Goal: Ask a question

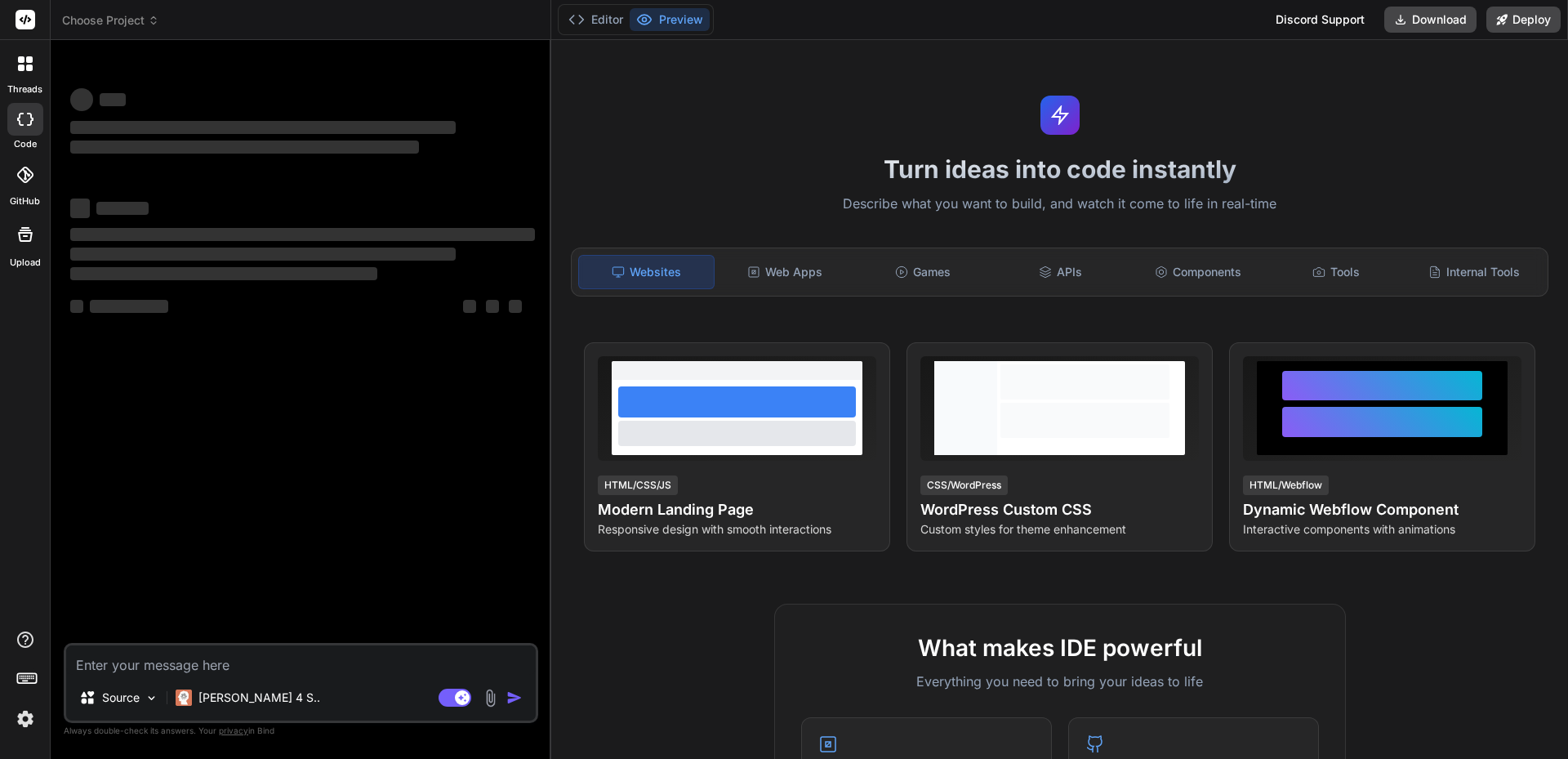
click at [113, 31] on header "Choose Project Created with Pixso." at bounding box center [301, 20] width 501 height 40
click at [117, 23] on span "Choose Project" at bounding box center [110, 20] width 97 height 16
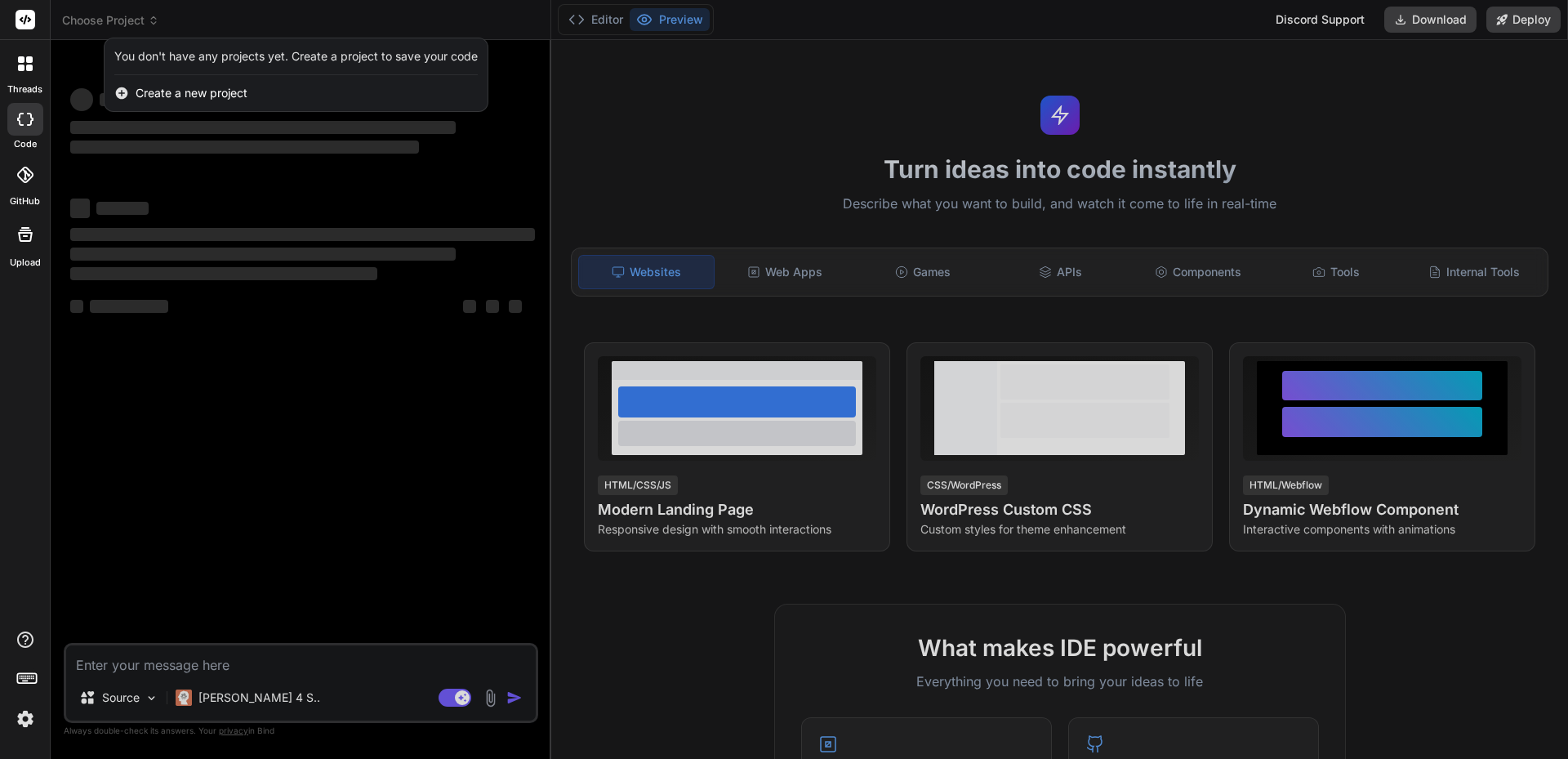
click at [109, 16] on div at bounding box center [784, 379] width 1568 height 759
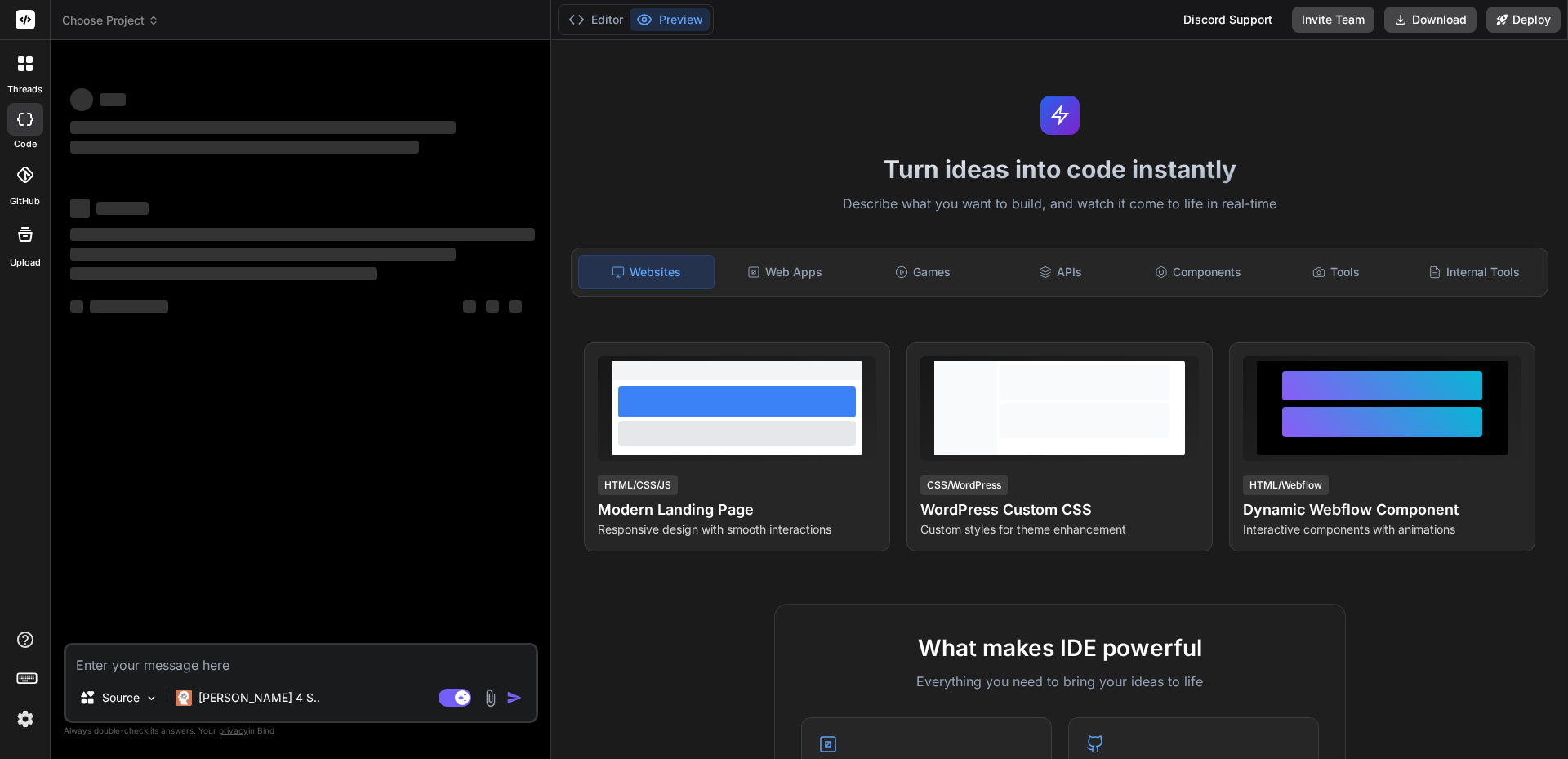
click at [25, 718] on img at bounding box center [25, 719] width 28 height 28
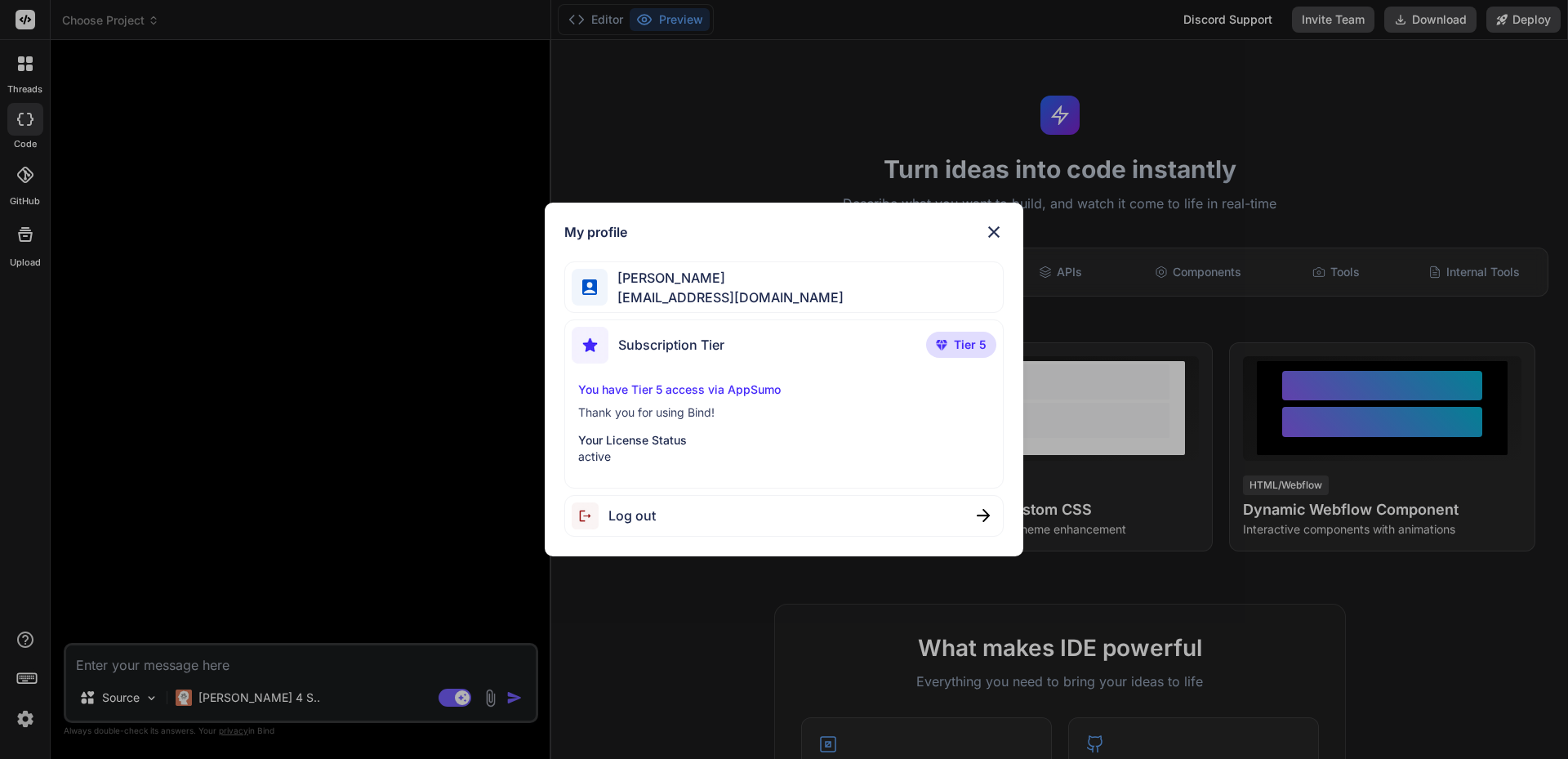
type textarea "x"
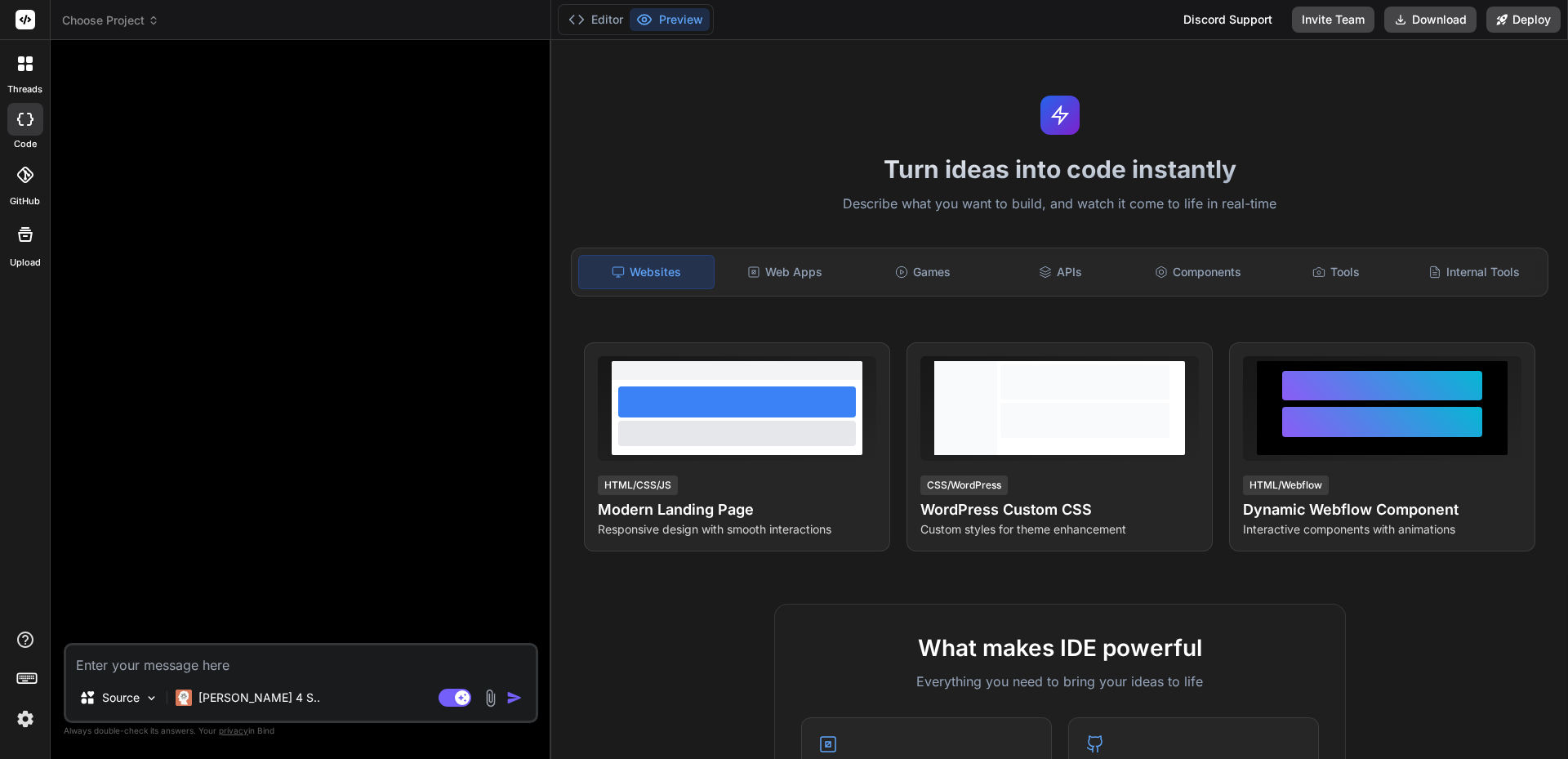
click at [149, 21] on icon at bounding box center [154, 20] width 12 height 12
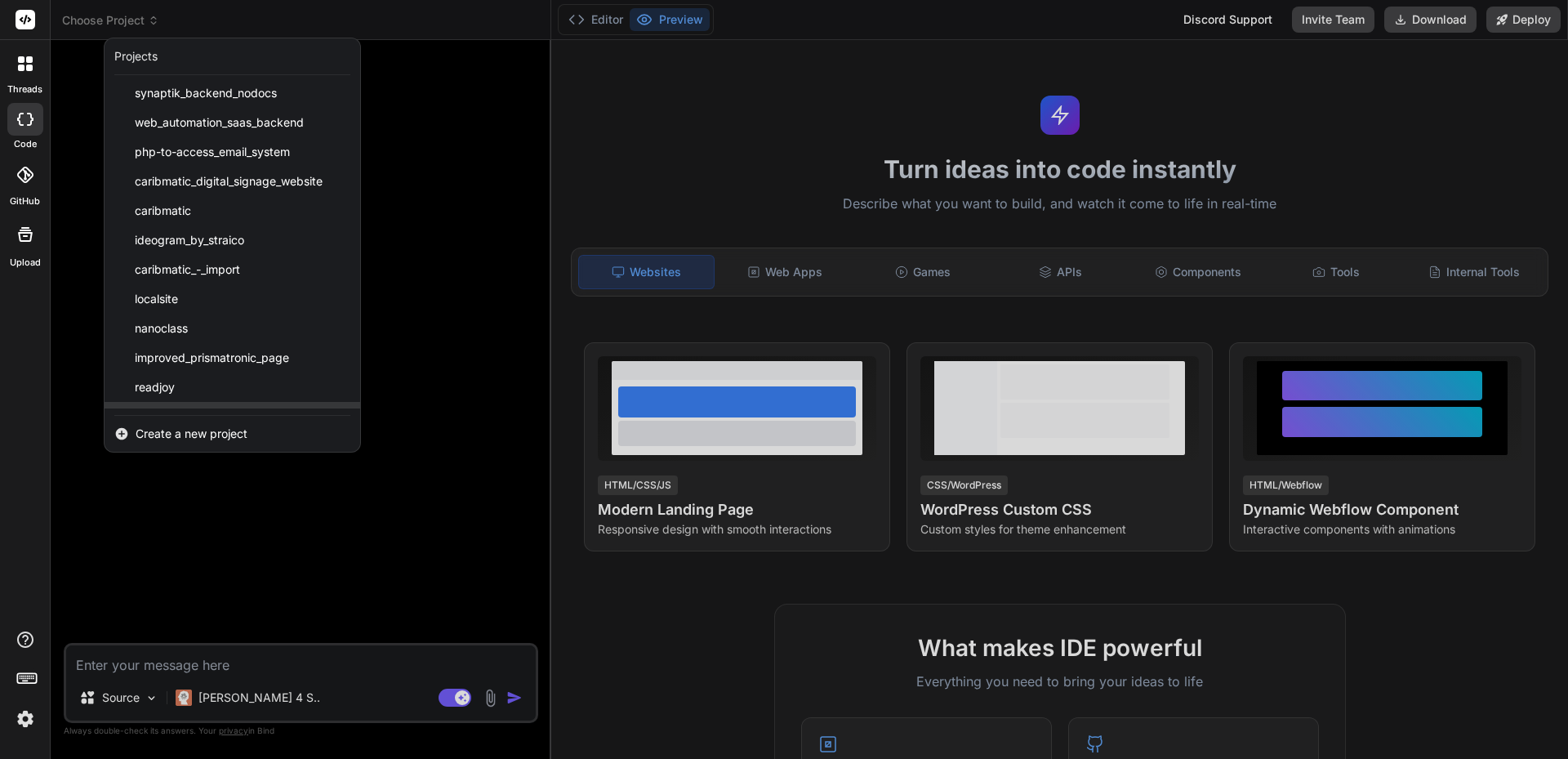
scroll to position [262, 0]
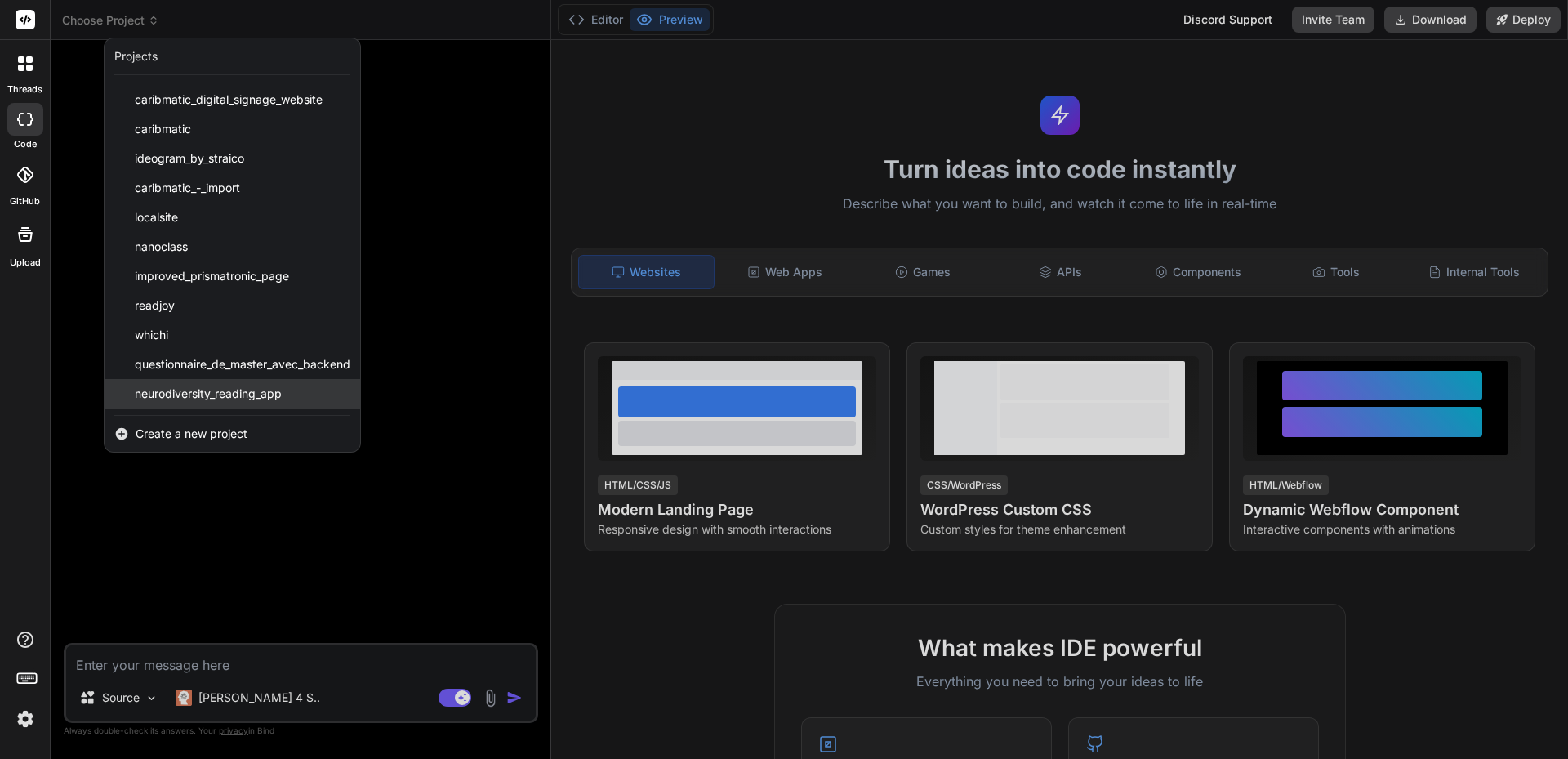
click at [245, 394] on span "neurodiversity_reading_app" at bounding box center [208, 394] width 147 height 16
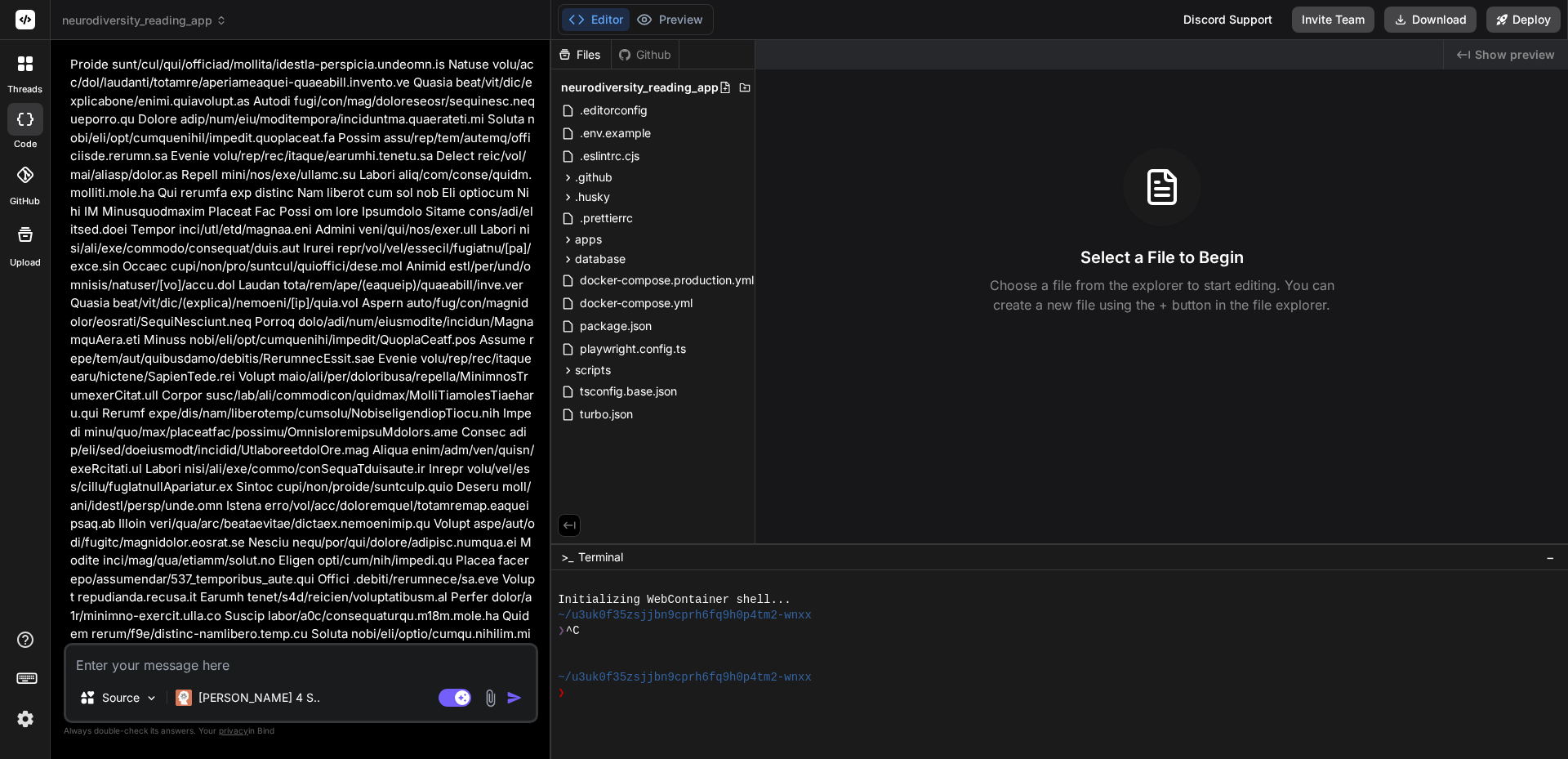
type textarea "x"
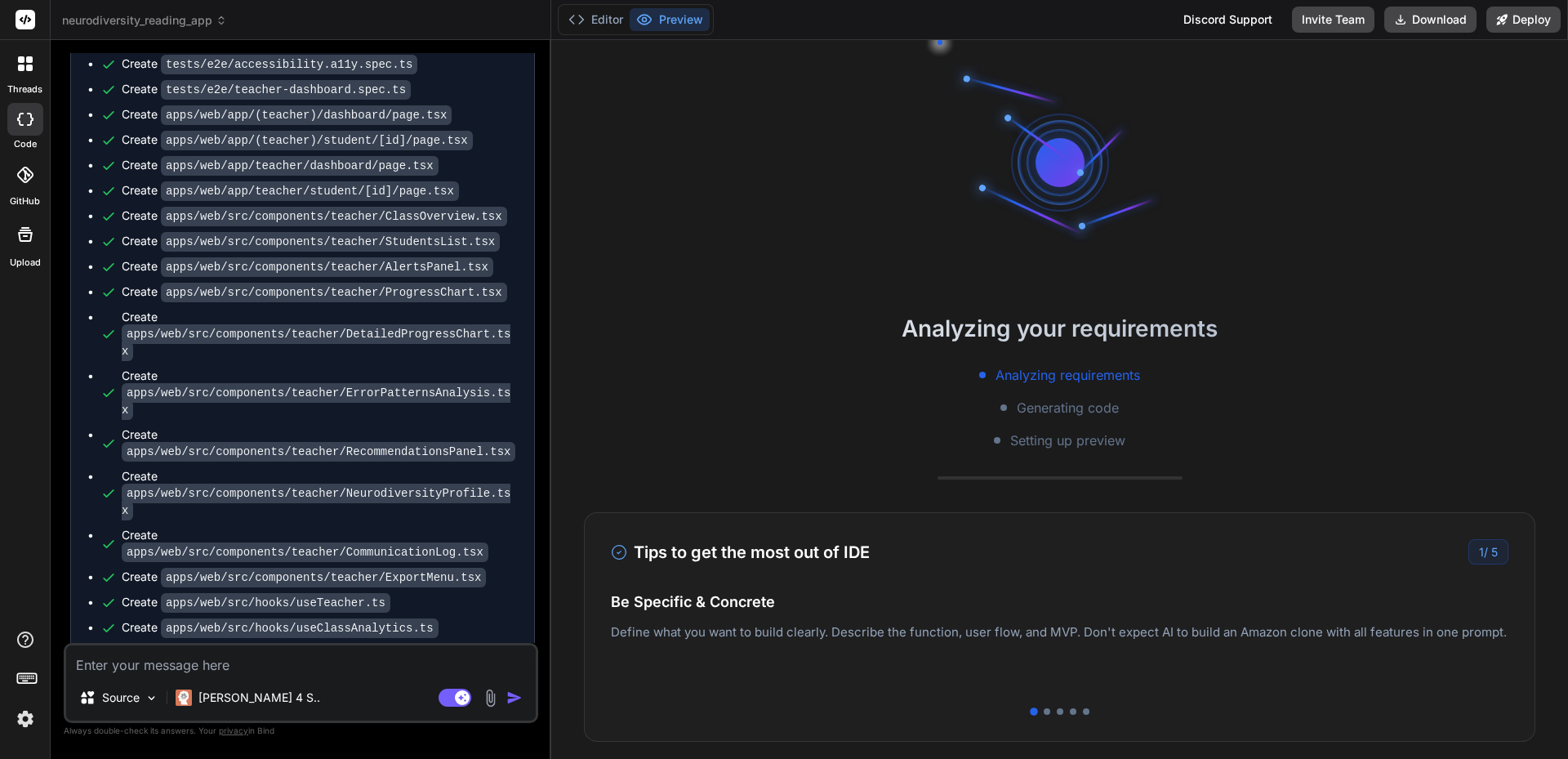
scroll to position [7092, 0]
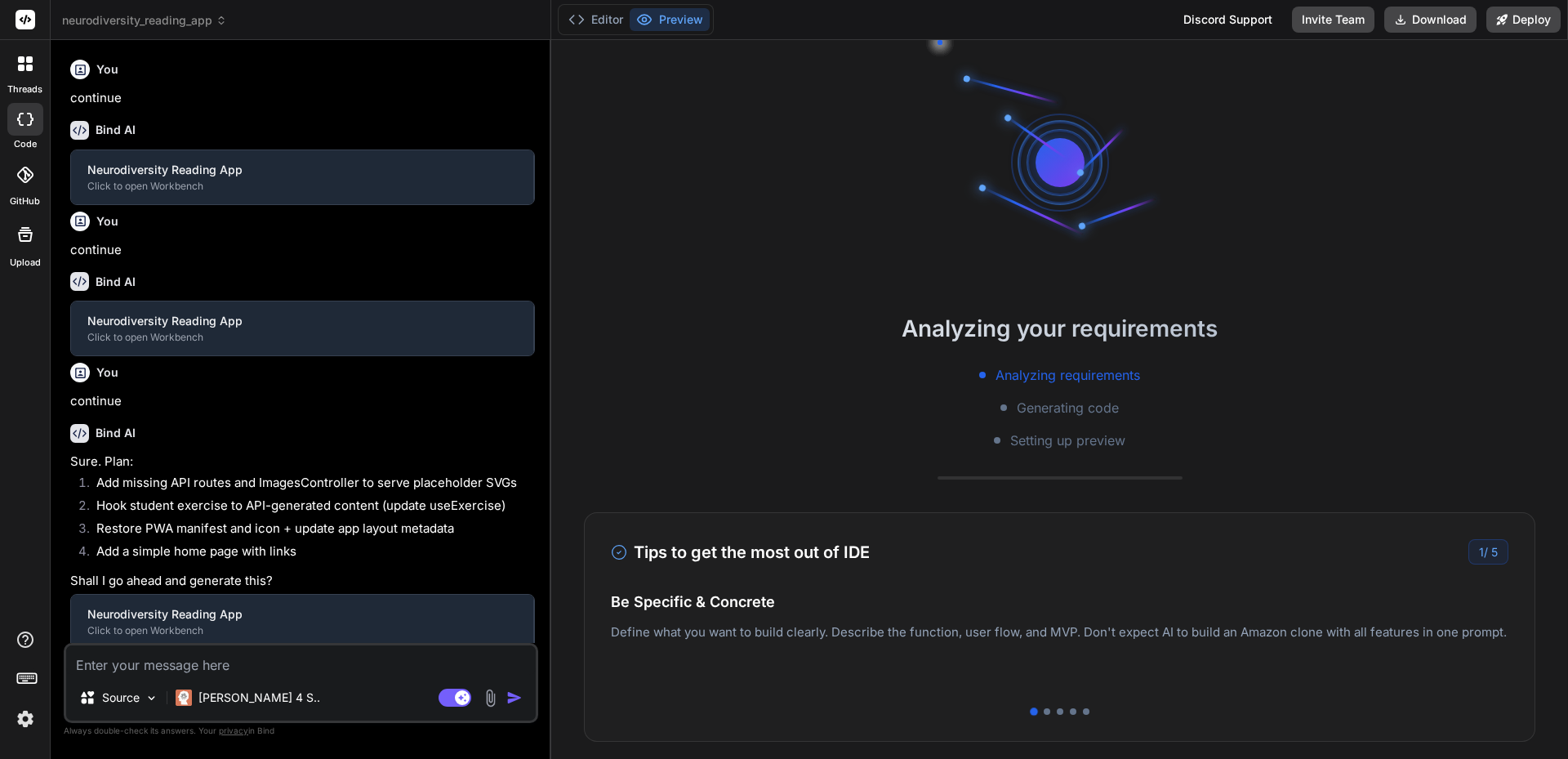
type textarea "x"
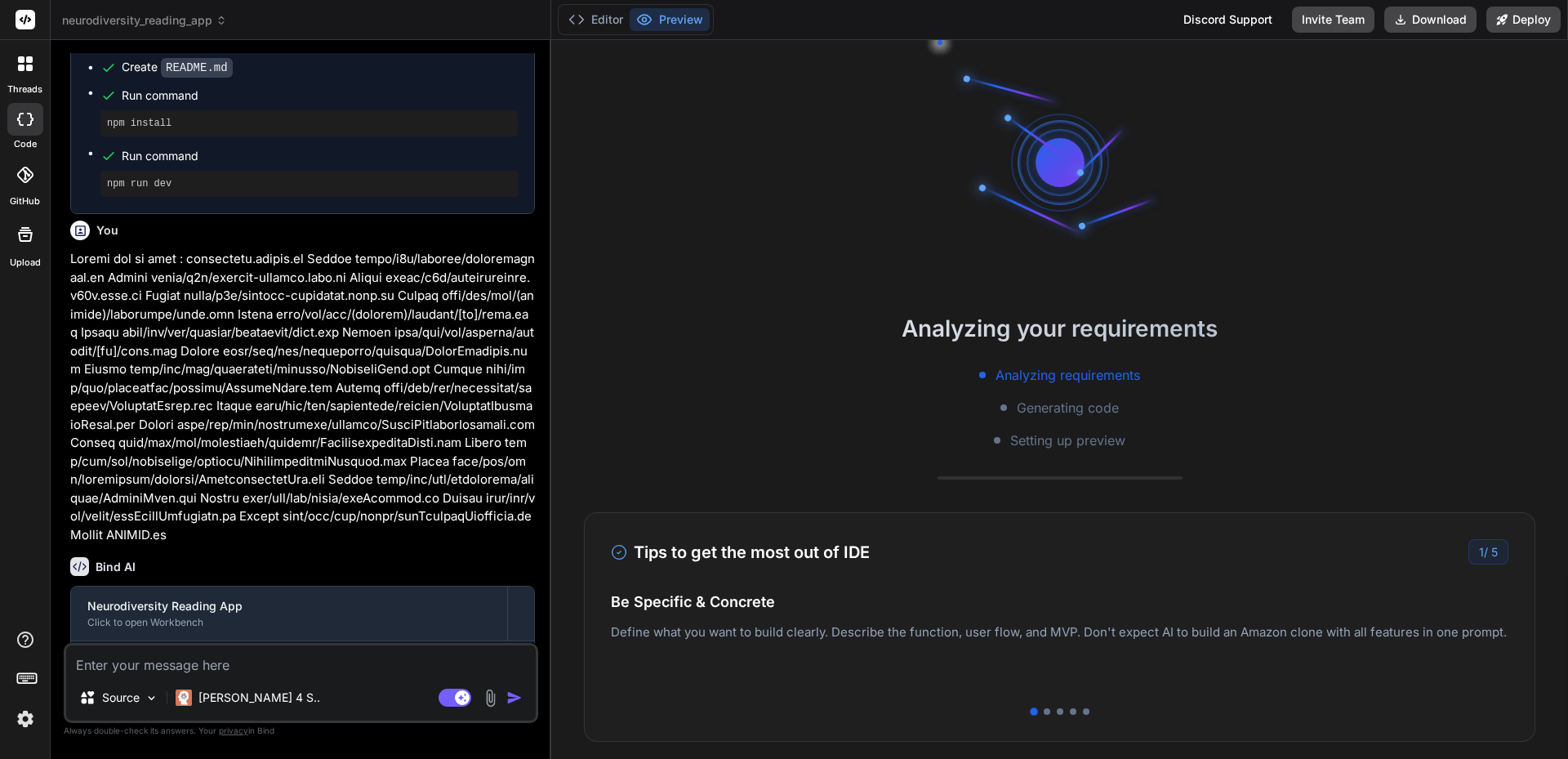
scroll to position [7092, 0]
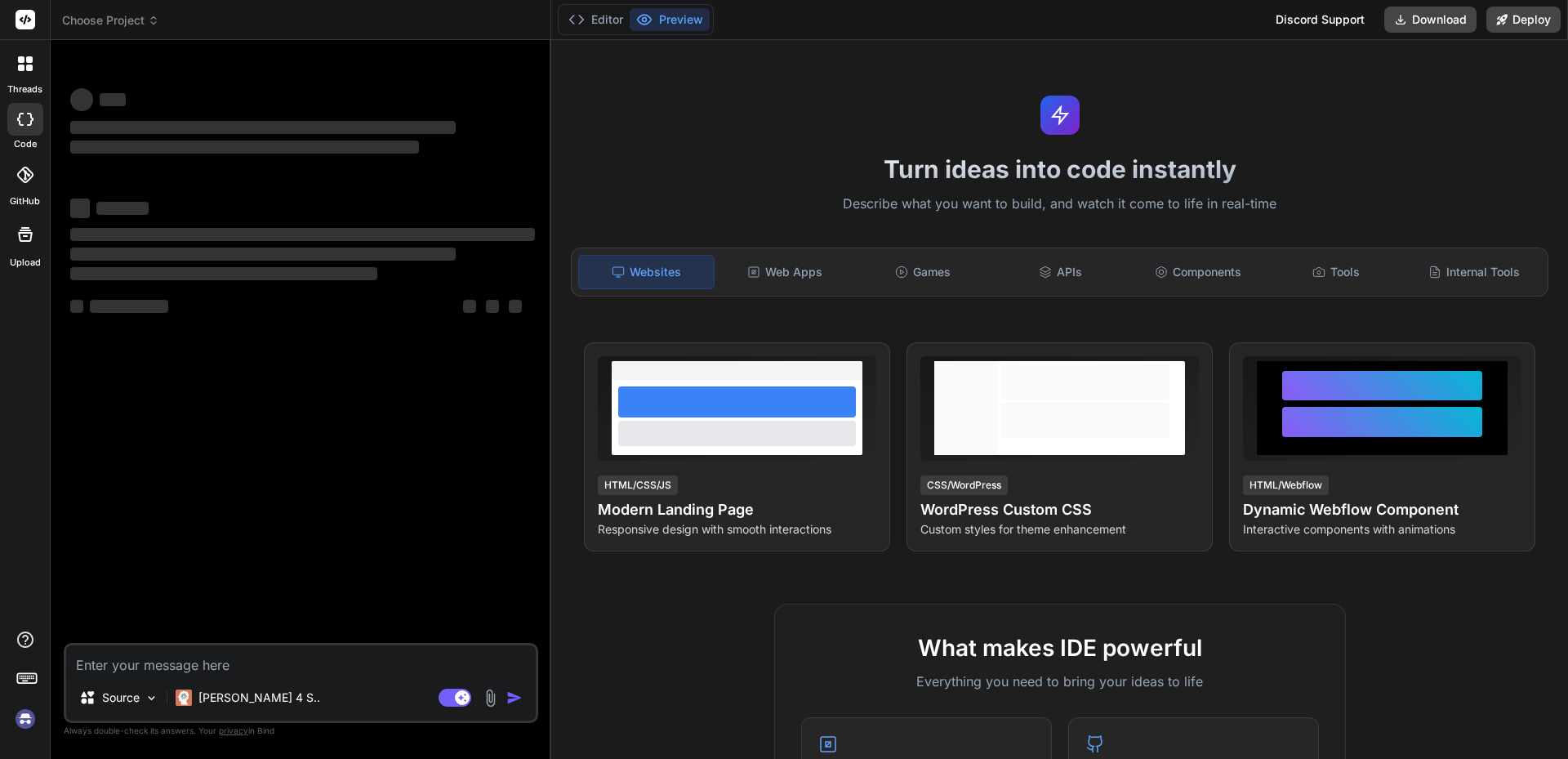
click at [151, 21] on icon at bounding box center [154, 20] width 12 height 12
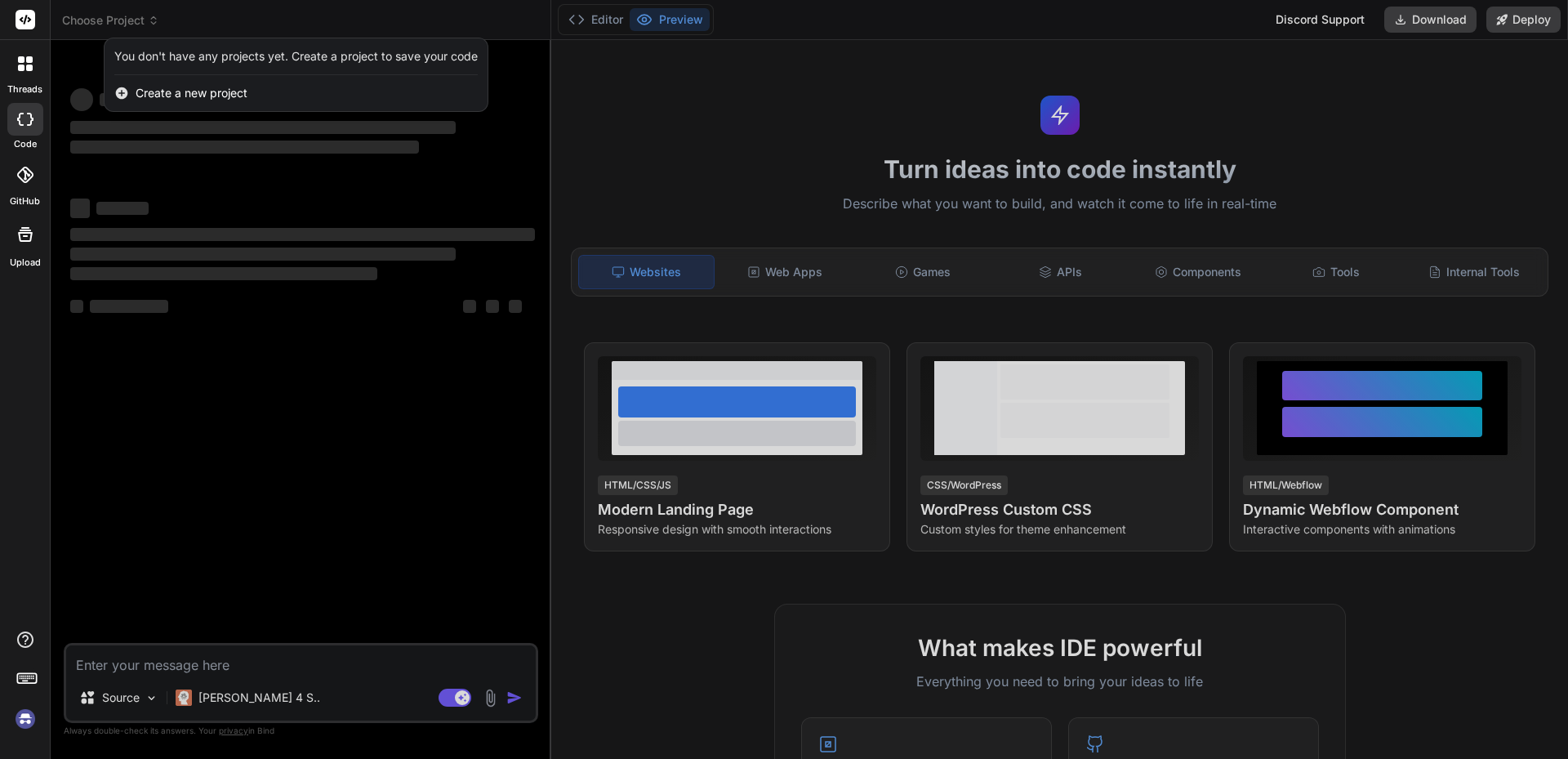
click at [150, 19] on div at bounding box center [784, 379] width 1568 height 759
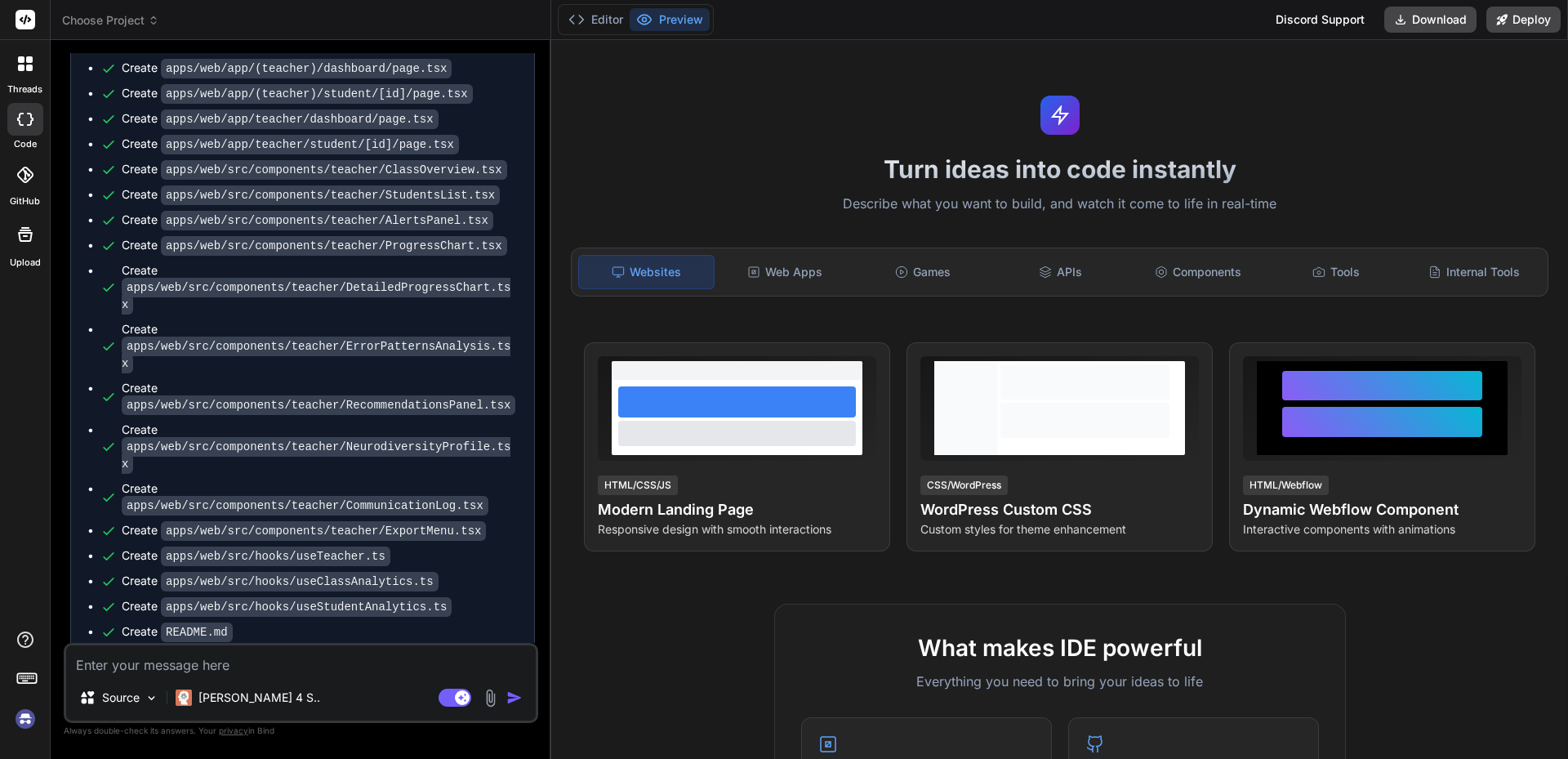
click at [678, 19] on button "Preview" at bounding box center [670, 19] width 80 height 23
click at [144, 17] on span "Choose Project" at bounding box center [110, 20] width 97 height 16
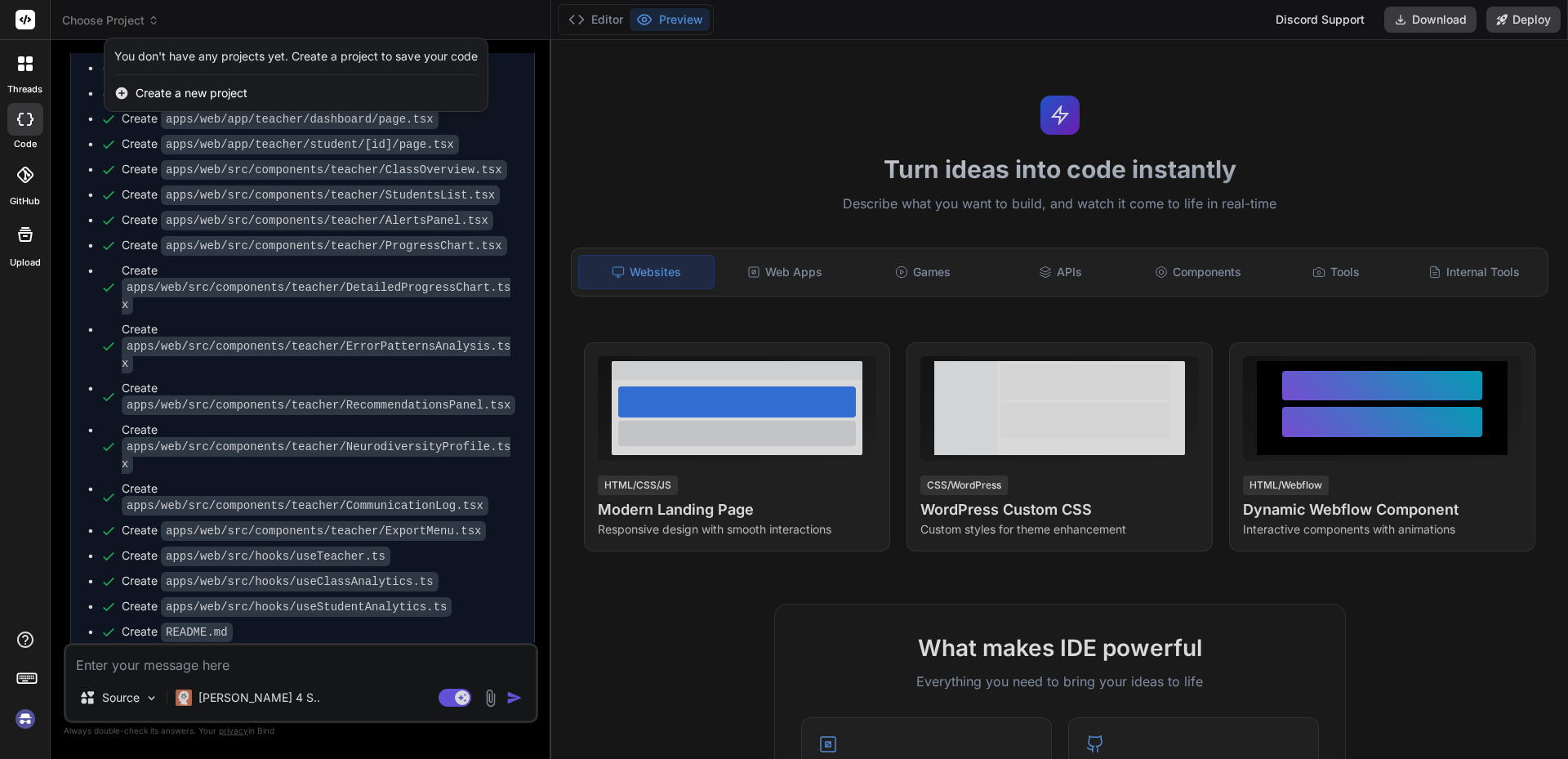
click at [109, 19] on div at bounding box center [784, 379] width 1568 height 759
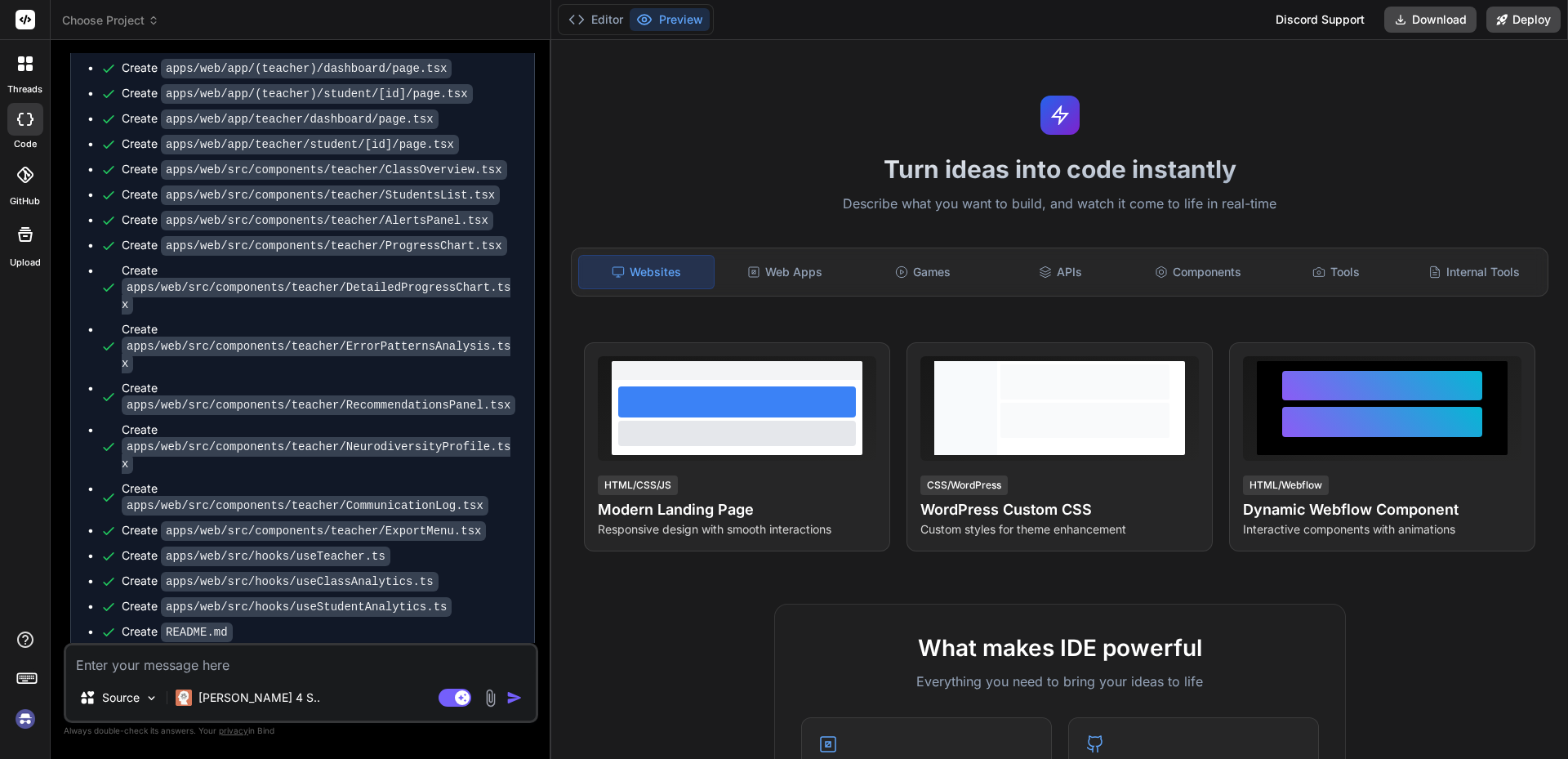
click at [109, 19] on span "Choose Project" at bounding box center [110, 20] width 97 height 16
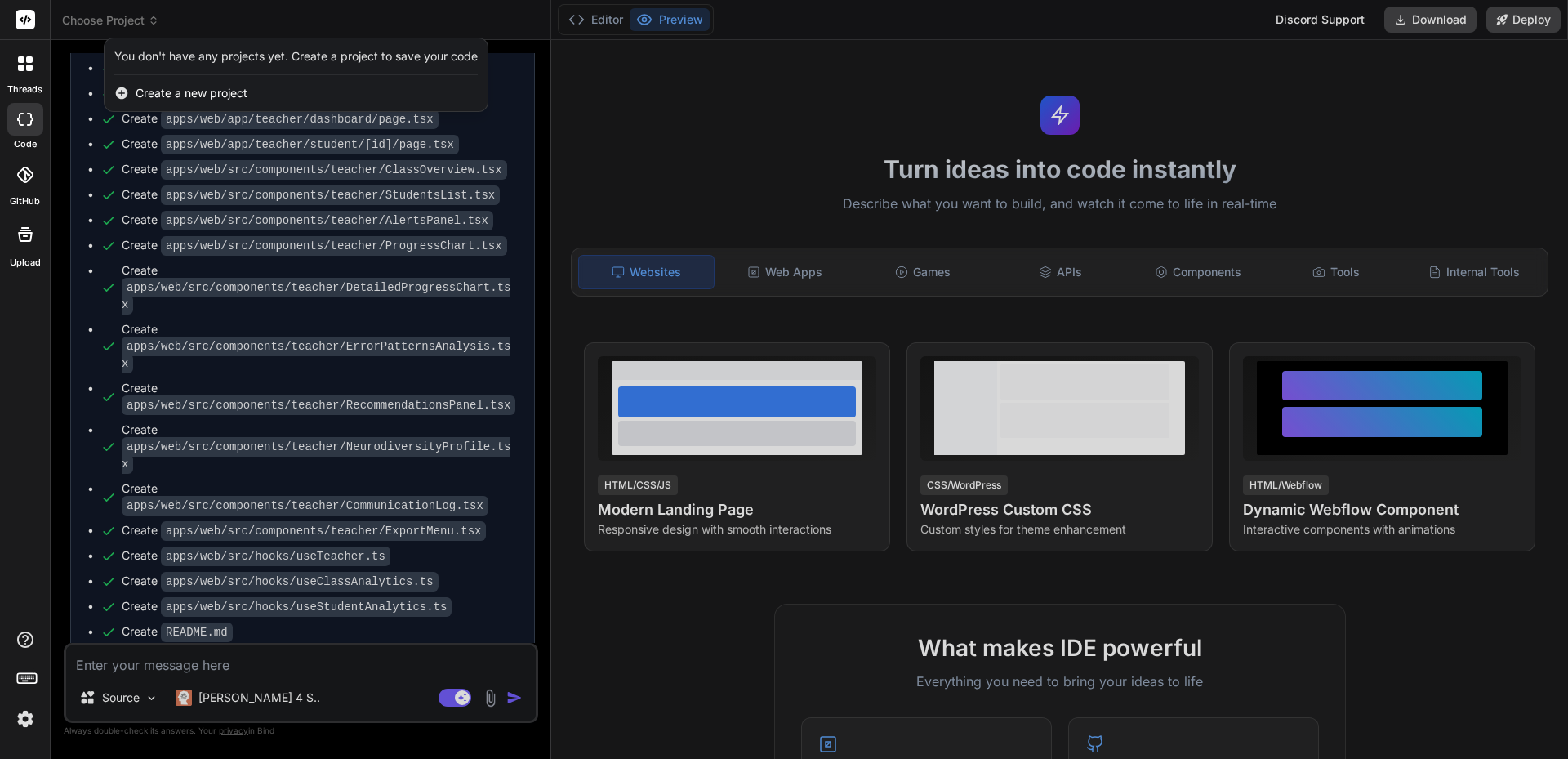
click at [109, 19] on div at bounding box center [784, 379] width 1568 height 759
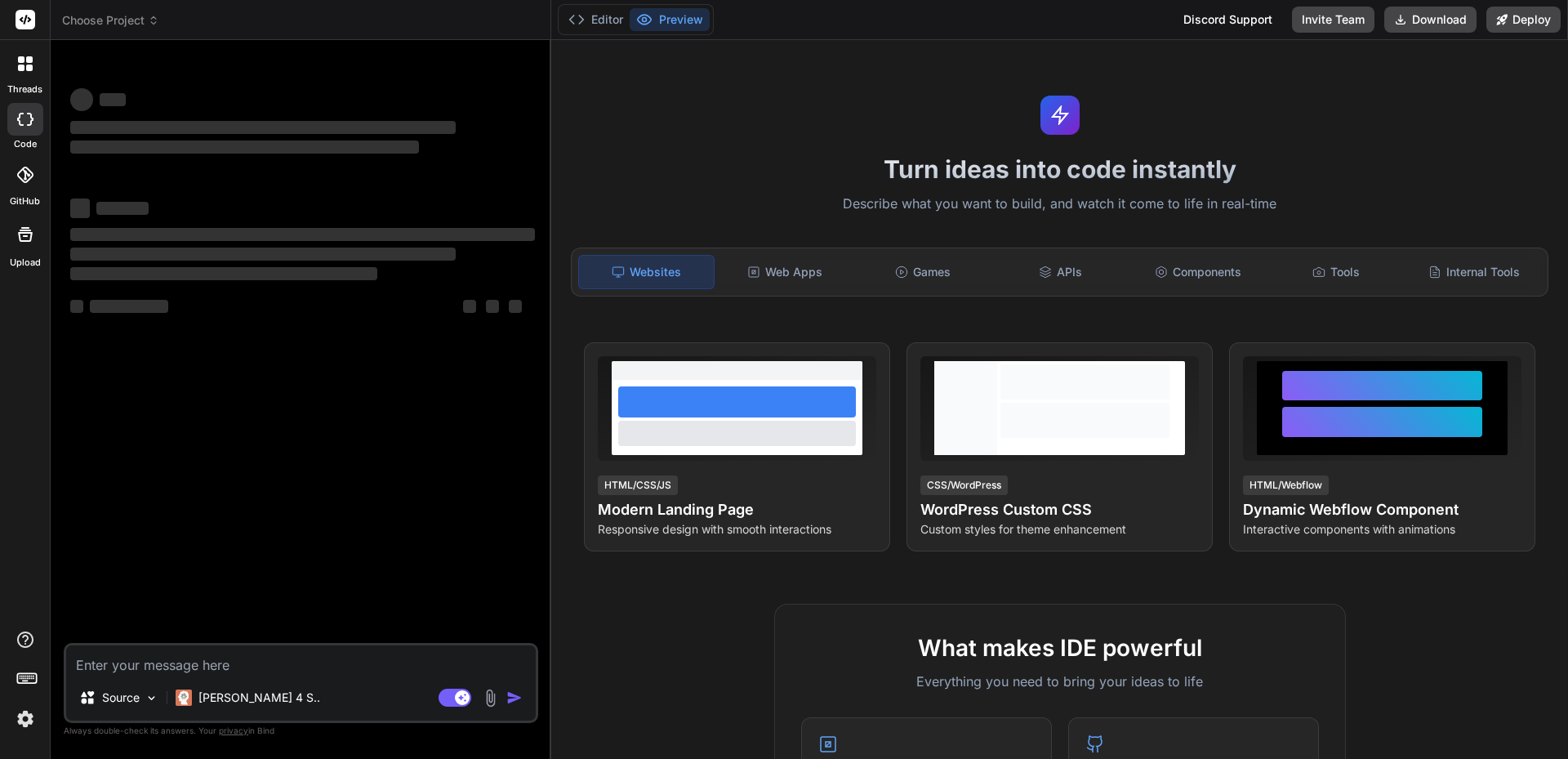
click at [117, 19] on span "Choose Project" at bounding box center [110, 20] width 97 height 16
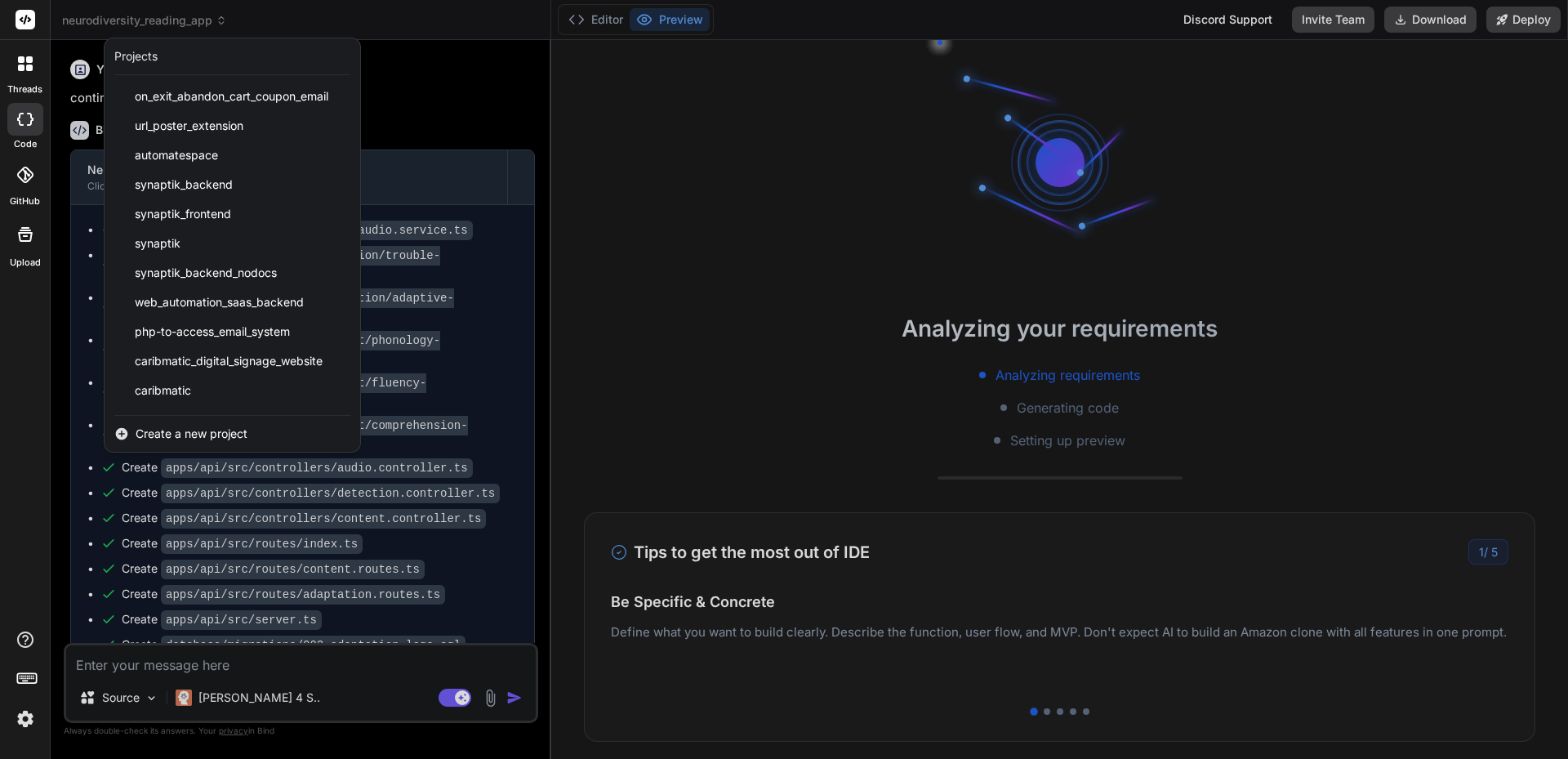
click at [501, 82] on div at bounding box center [784, 379] width 1568 height 759
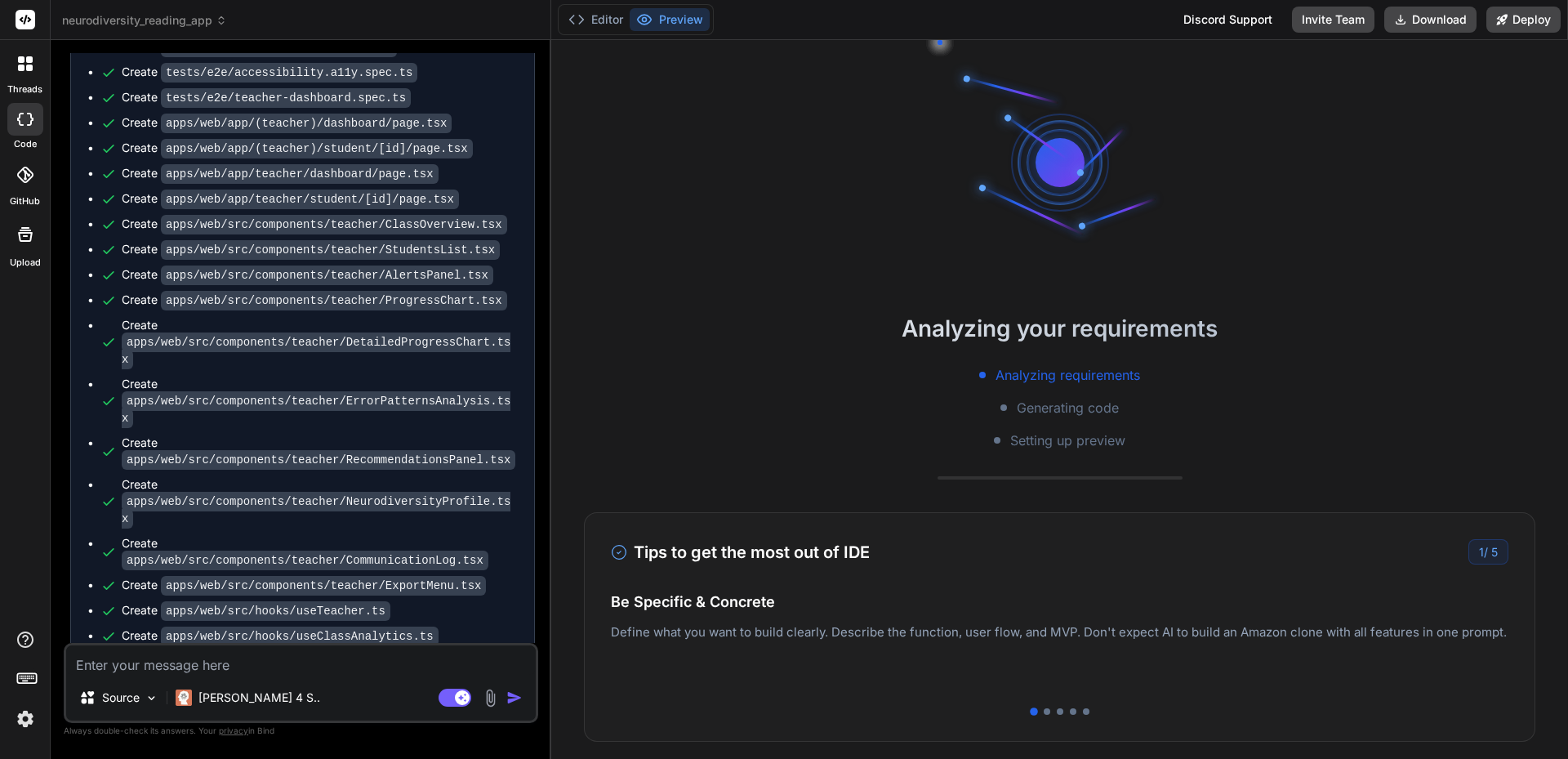
scroll to position [7092, 0]
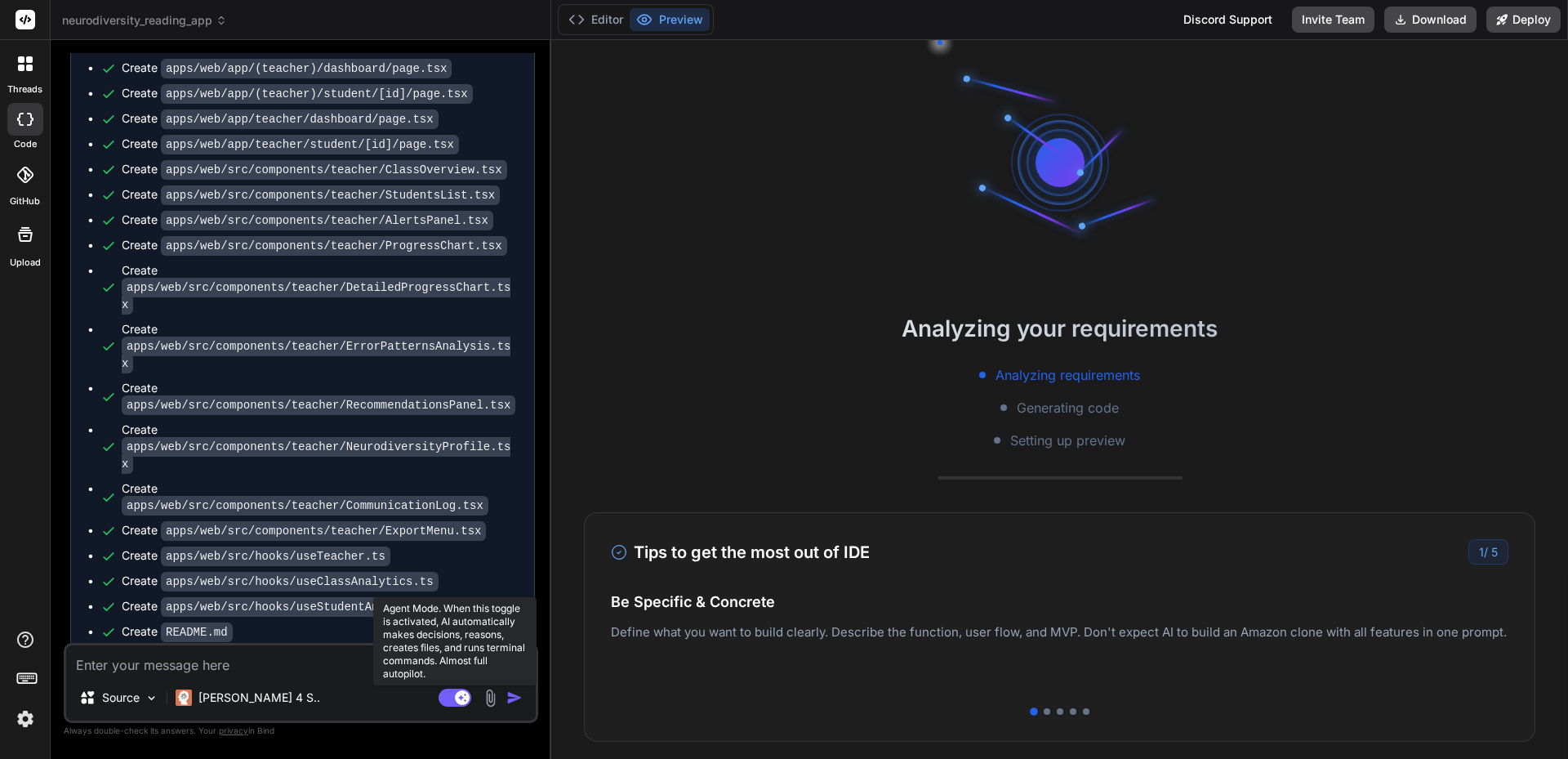
click at [445, 699] on rect at bounding box center [455, 698] width 33 height 18
type textarea "x"
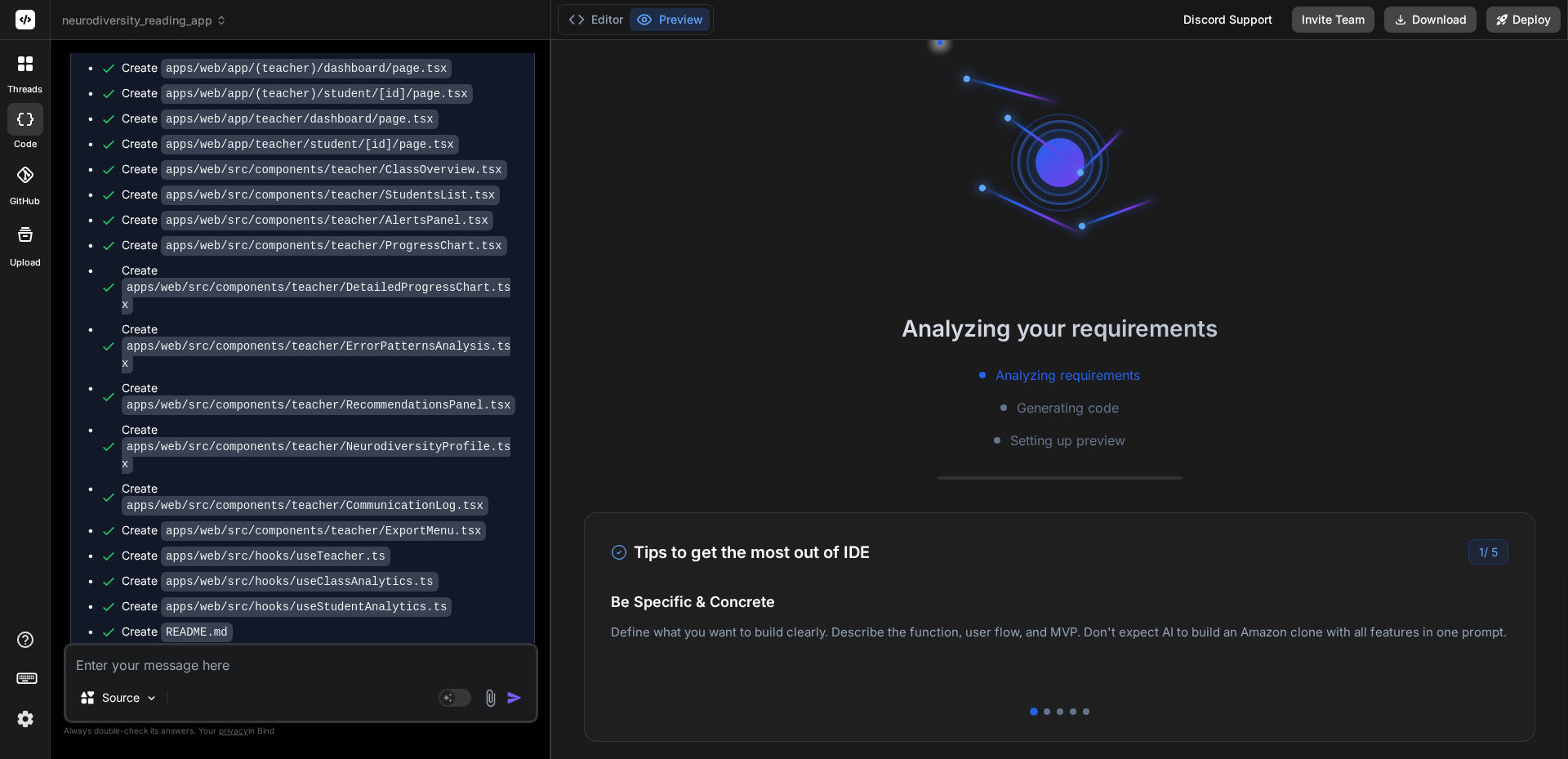
click at [223, 665] on textarea at bounding box center [301, 660] width 470 height 29
type textarea "W"
type textarea "x"
type textarea "Wh"
type textarea "x"
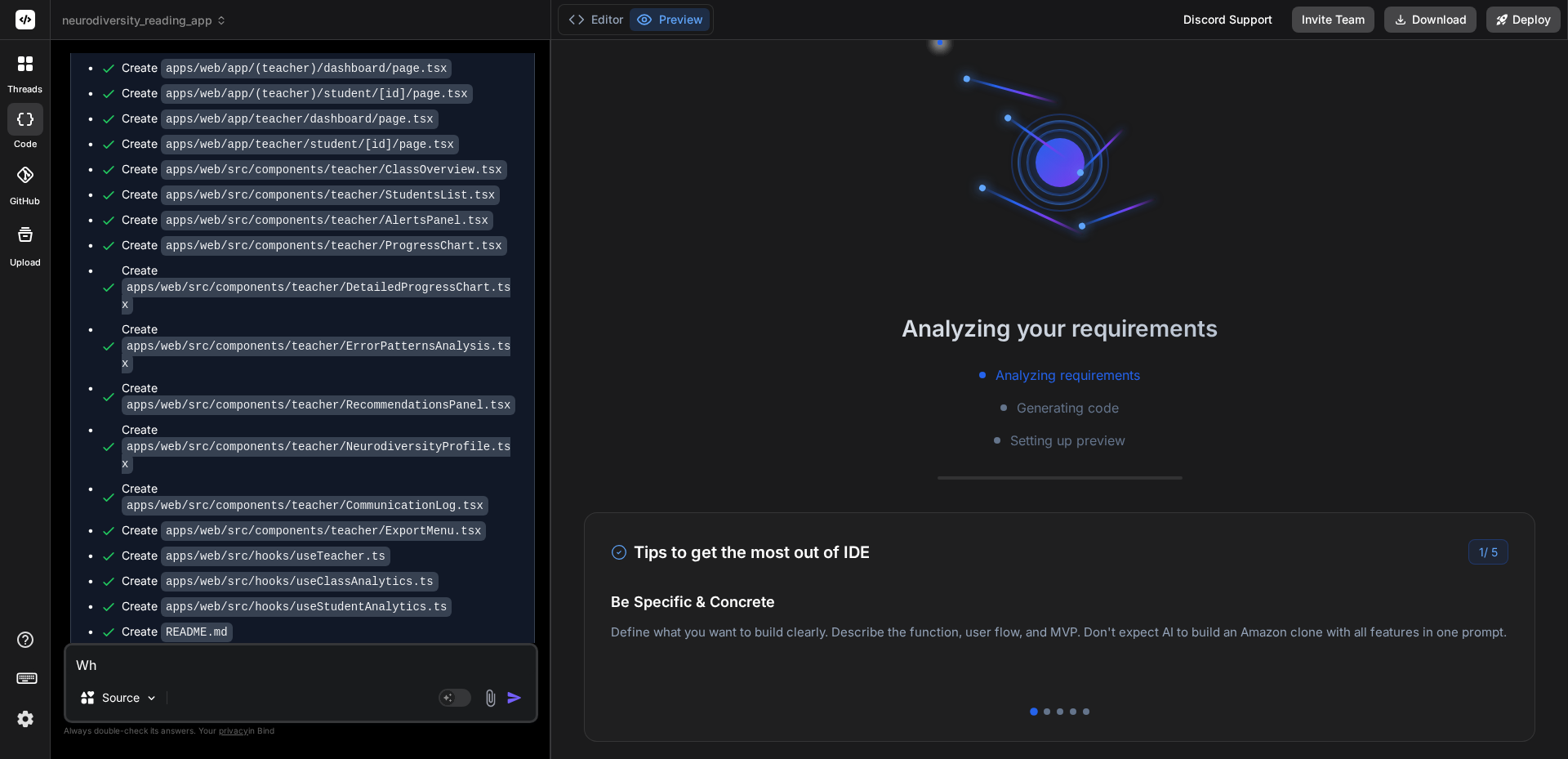
type textarea "Whe"
type textarea "x"
type textarea "Wher"
type textarea "x"
type textarea "Where"
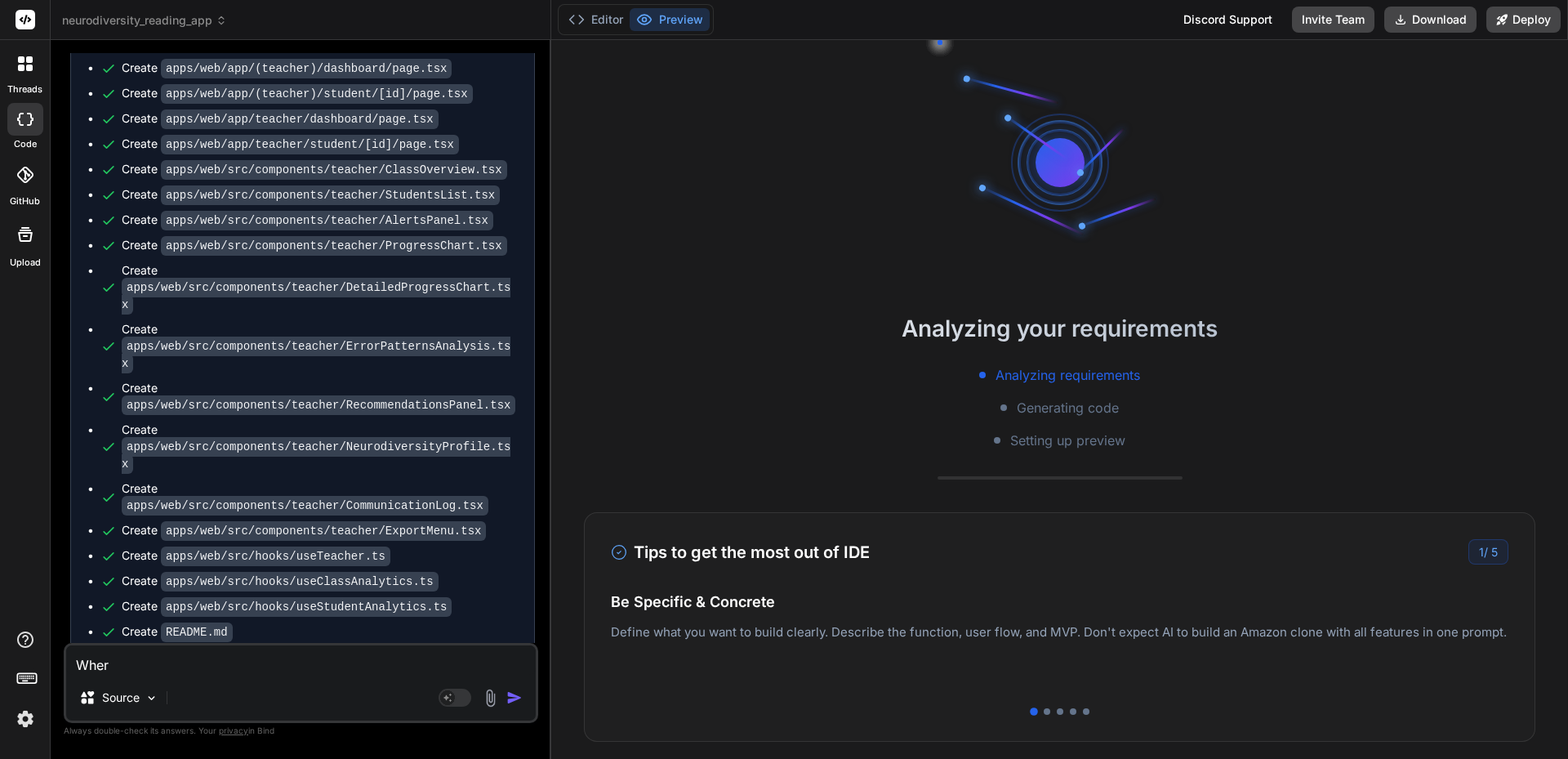
type textarea "x"
type textarea "Where"
type textarea "x"
type textarea "Where a"
type textarea "x"
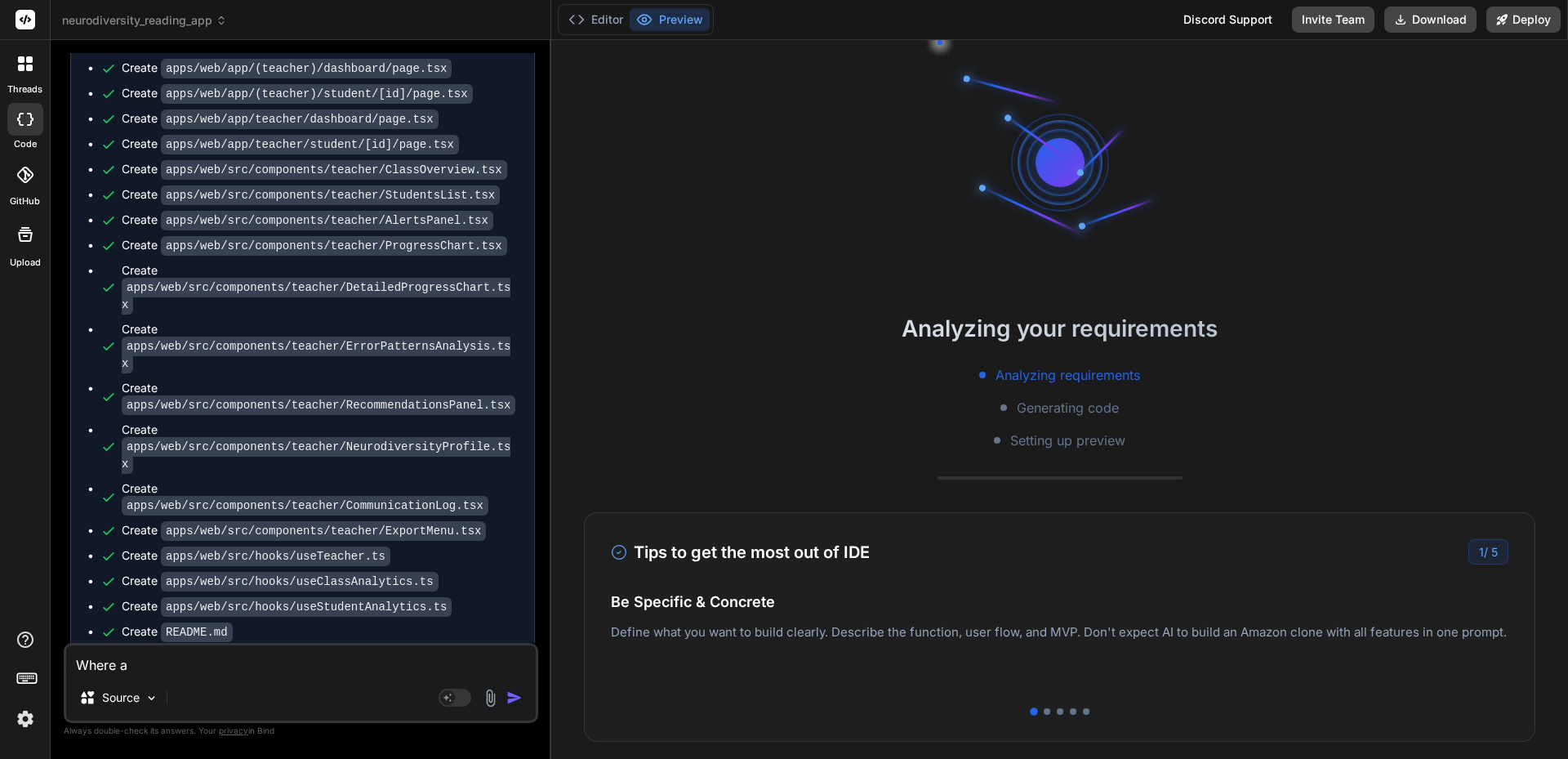
type textarea "Where ar"
type textarea "x"
type textarea "Where are"
type textarea "x"
type textarea "Where are"
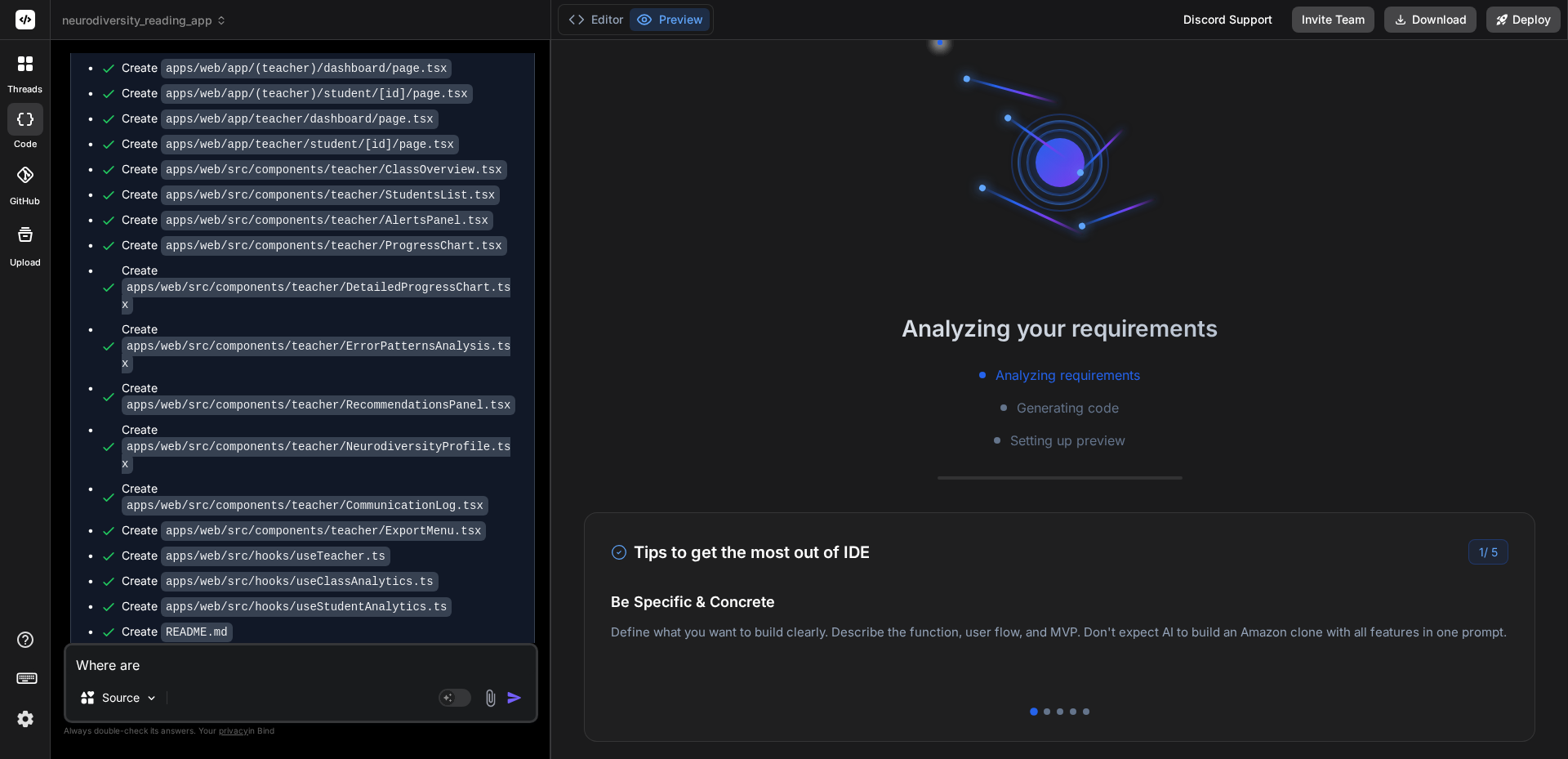
type textarea "x"
type textarea "Where are w"
type textarea "x"
type textarea "Where are we"
type textarea "x"
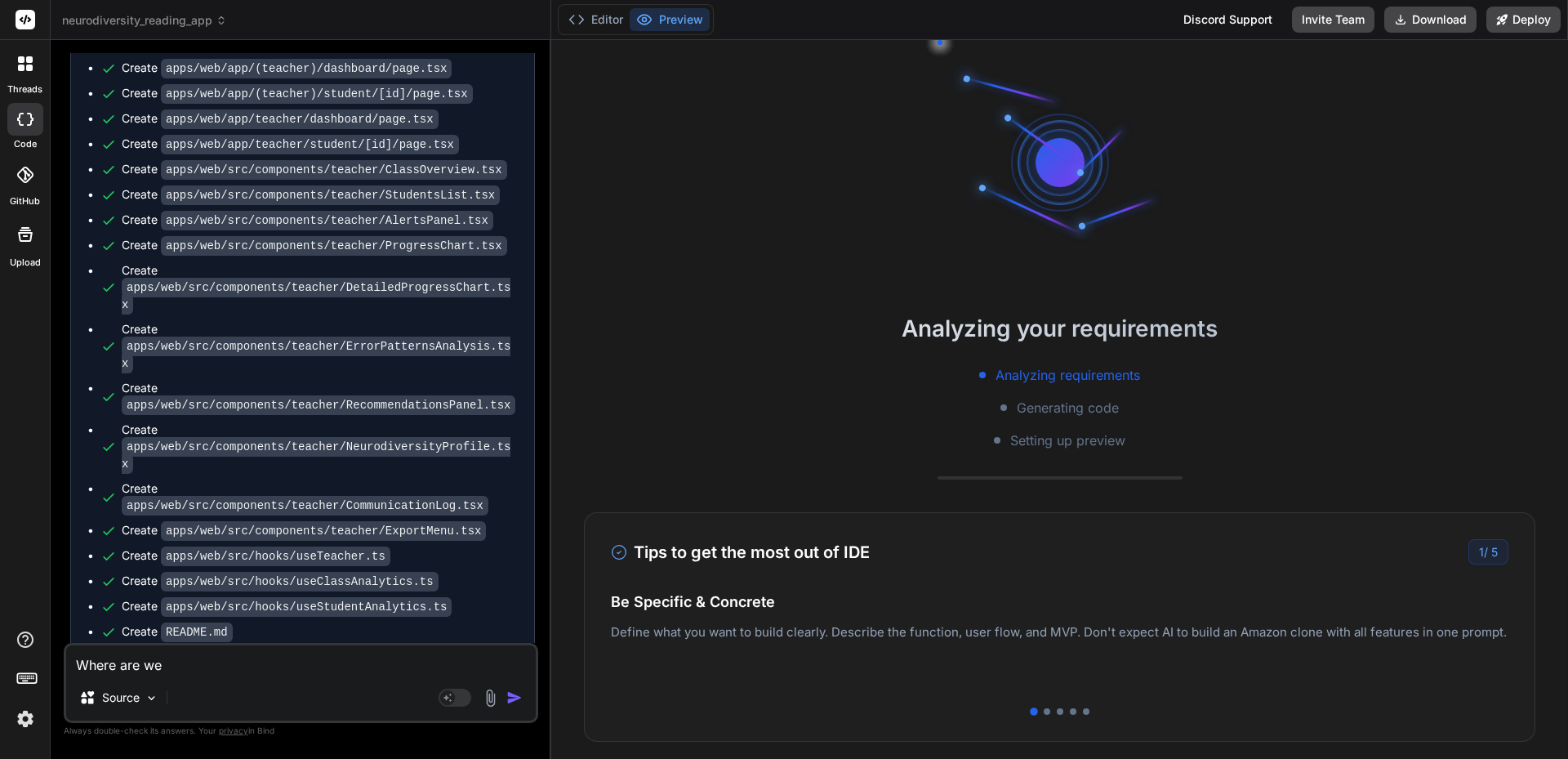
type textarea "Where are we"
type textarea "x"
type textarea "Where are we i"
type textarea "x"
type textarea "Where are we in"
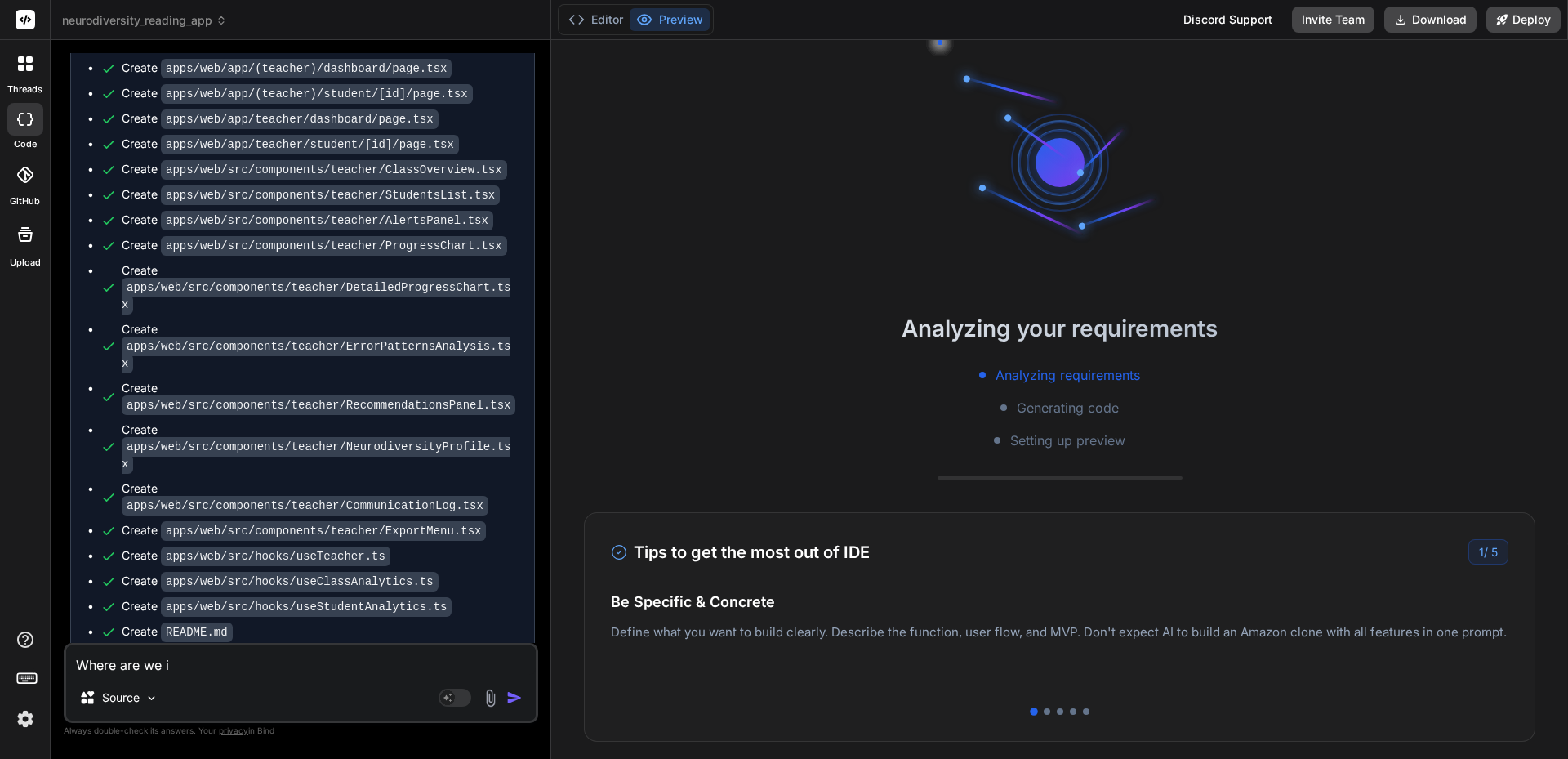
type textarea "x"
type textarea "Where are we in"
type textarea "x"
type textarea "Where are we in t"
type textarea "x"
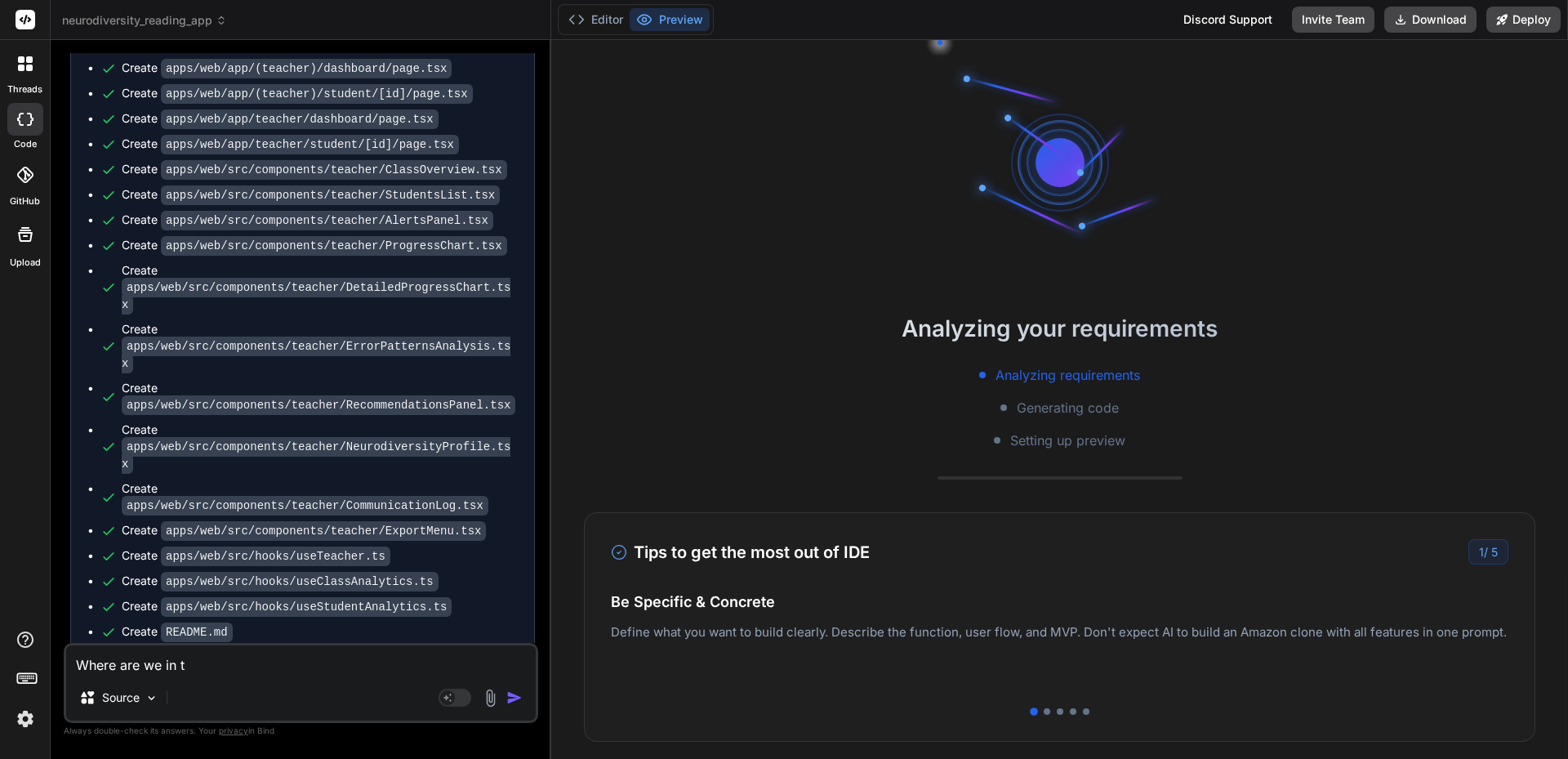
type textarea "Where are we in th"
type textarea "x"
type textarea "Where are we in the"
type textarea "x"
type textarea "Where are we in the"
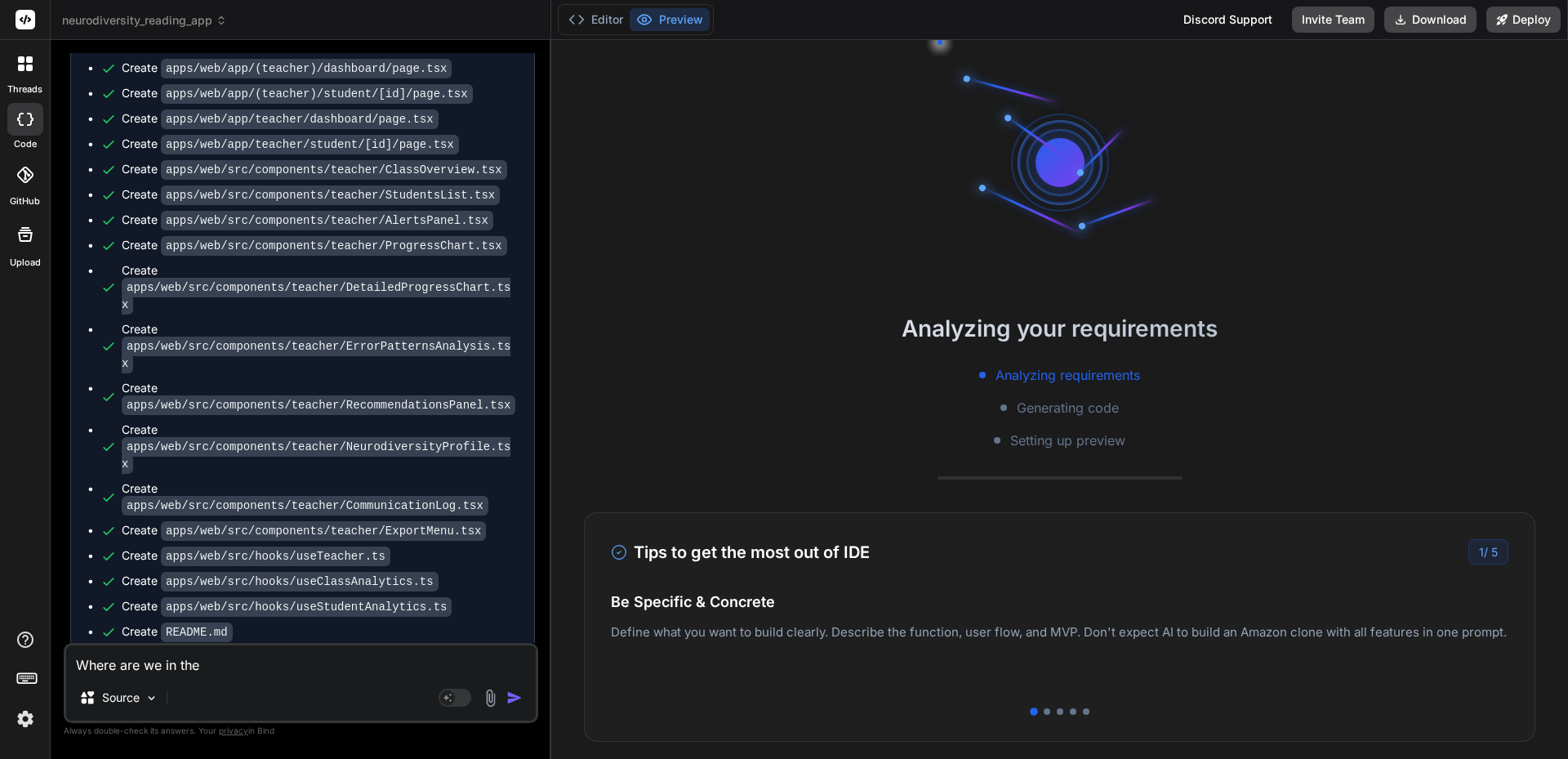
type textarea "x"
type textarea "Where are we in the p"
type textarea "x"
type textarea "Where are we in the po"
type textarea "x"
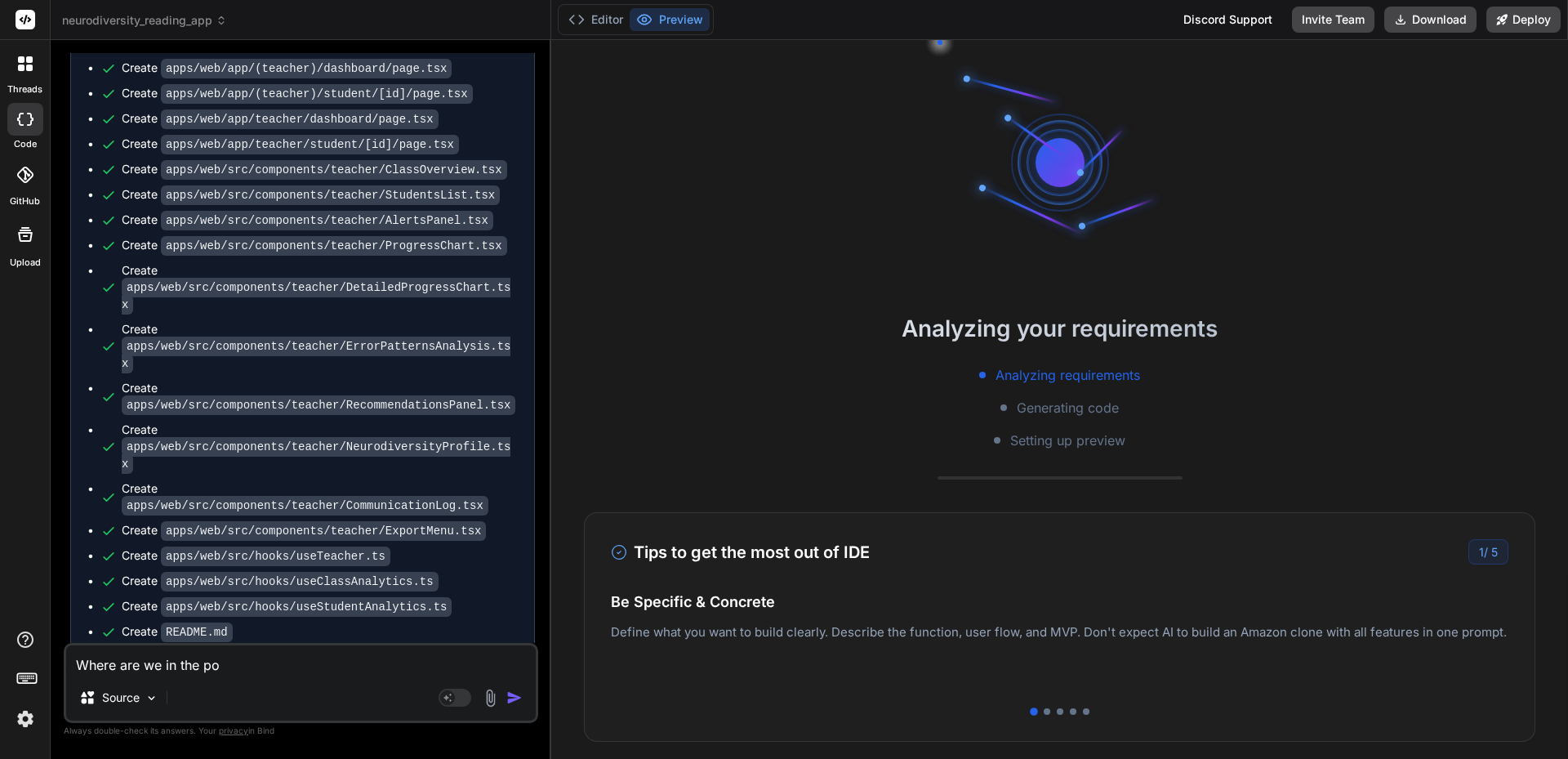
type textarea "Where are we in the por"
type textarea "x"
type textarea "Where are we in the po"
type textarea "x"
type textarea "Where are we in the p"
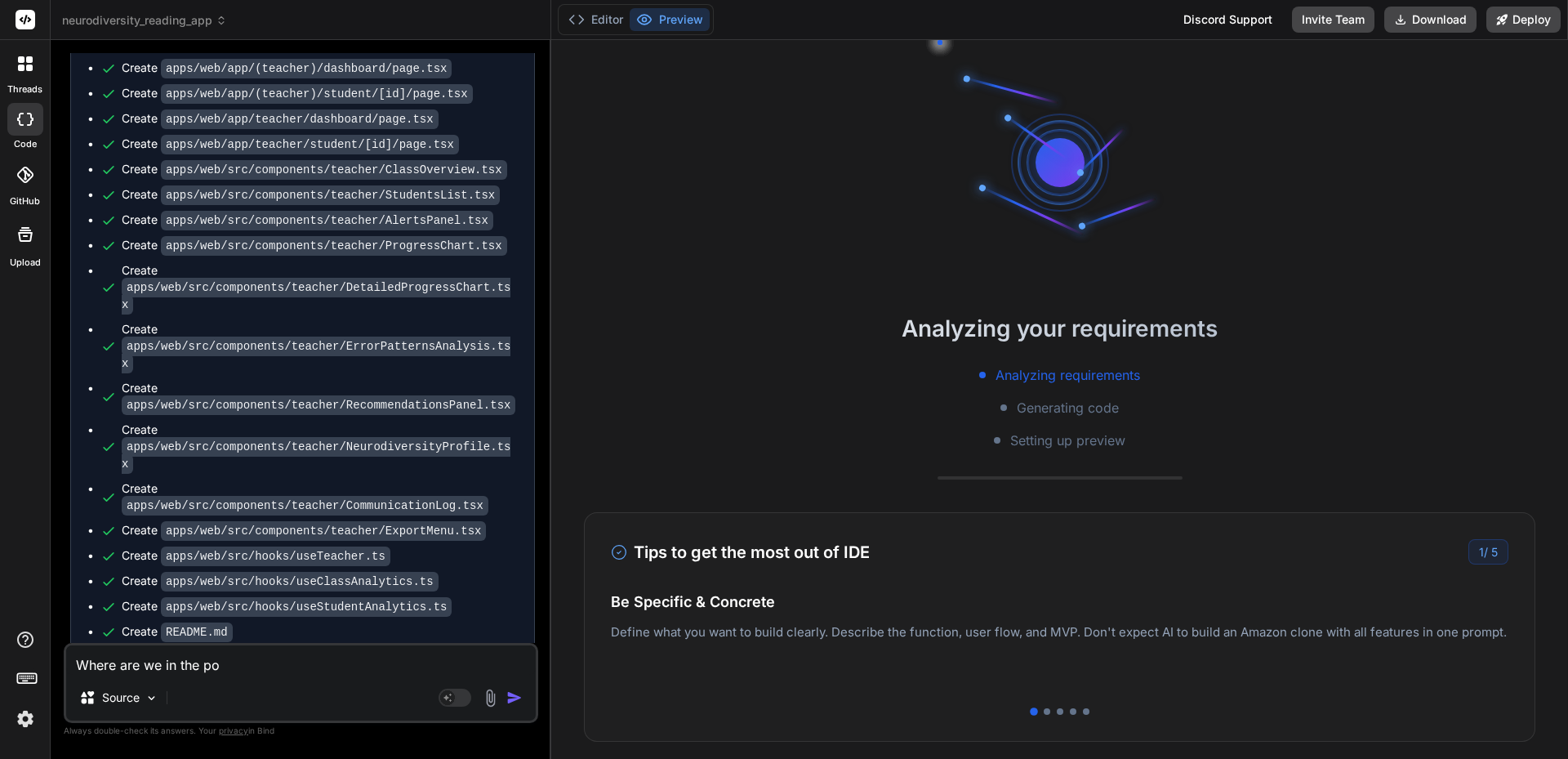
type textarea "x"
type textarea "Where are we in the pr"
type textarea "x"
type textarea "Where are we in the pro"
type textarea "x"
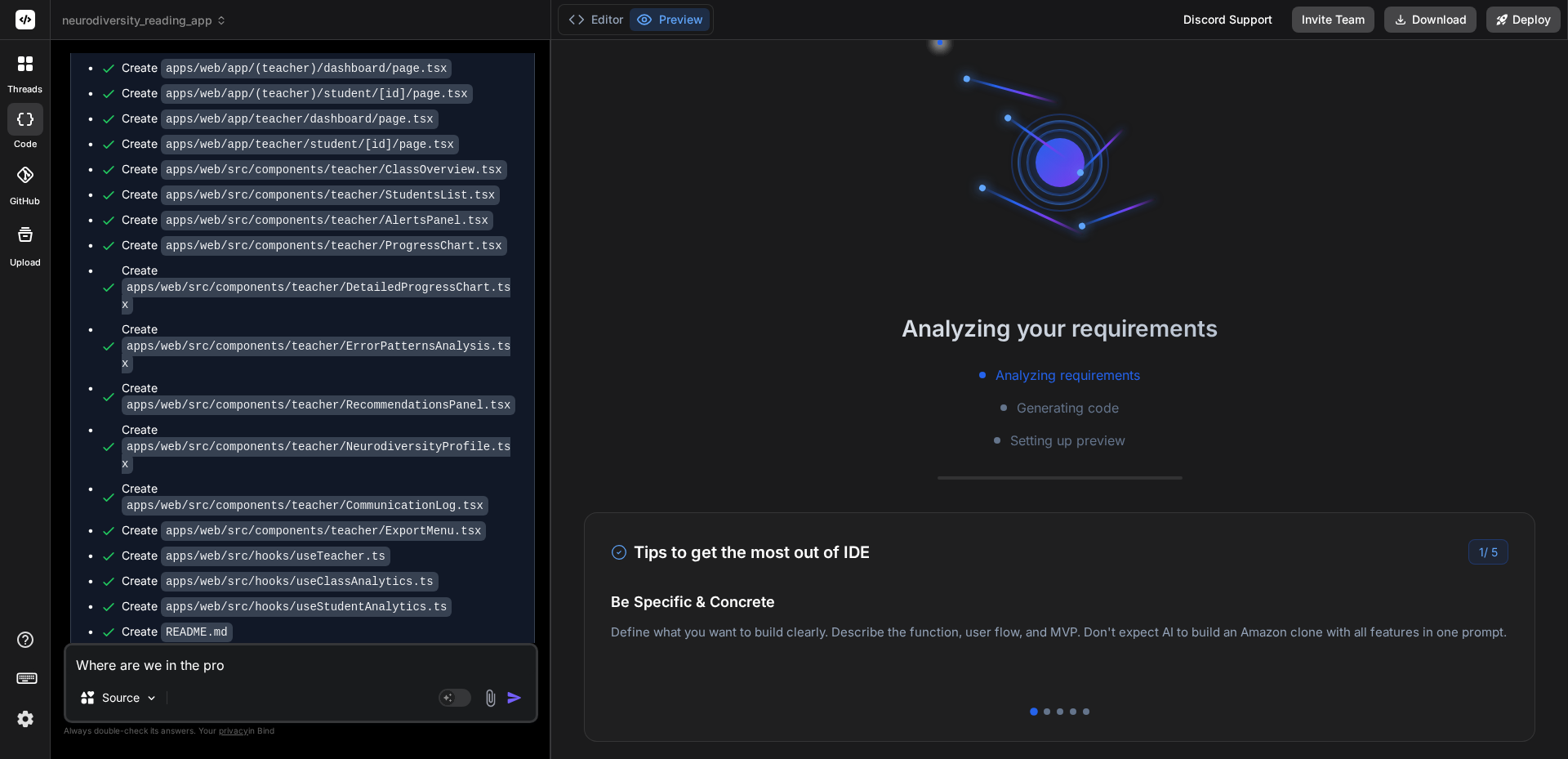
type textarea "Where are we in the proj"
type textarea "x"
type textarea "Where are we in the proje"
type textarea "x"
type textarea "Where are we in the projec"
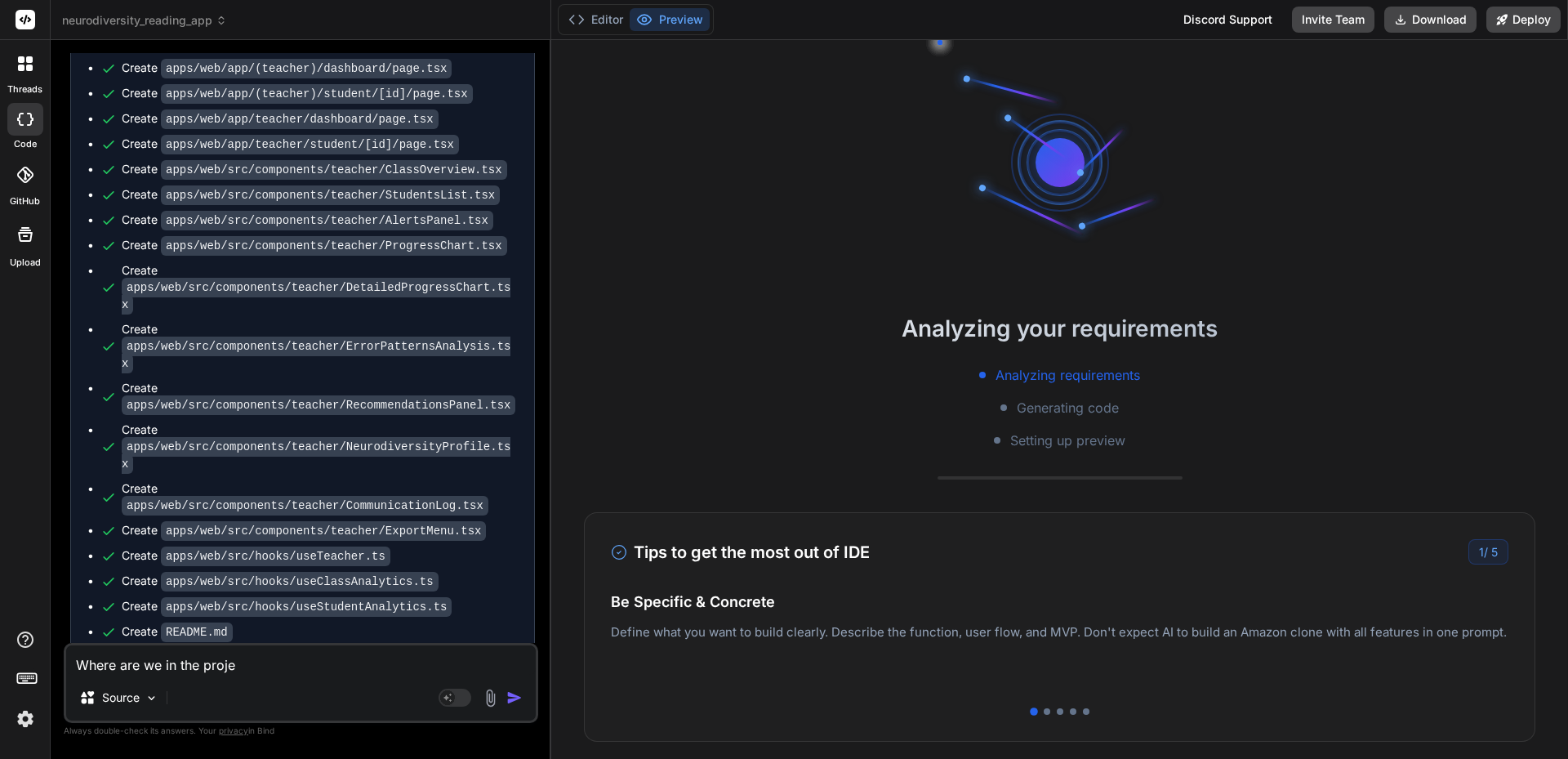
type textarea "x"
type textarea "Where are we in the project"
type textarea "x"
type textarea "Where are we in the project?"
type textarea "x"
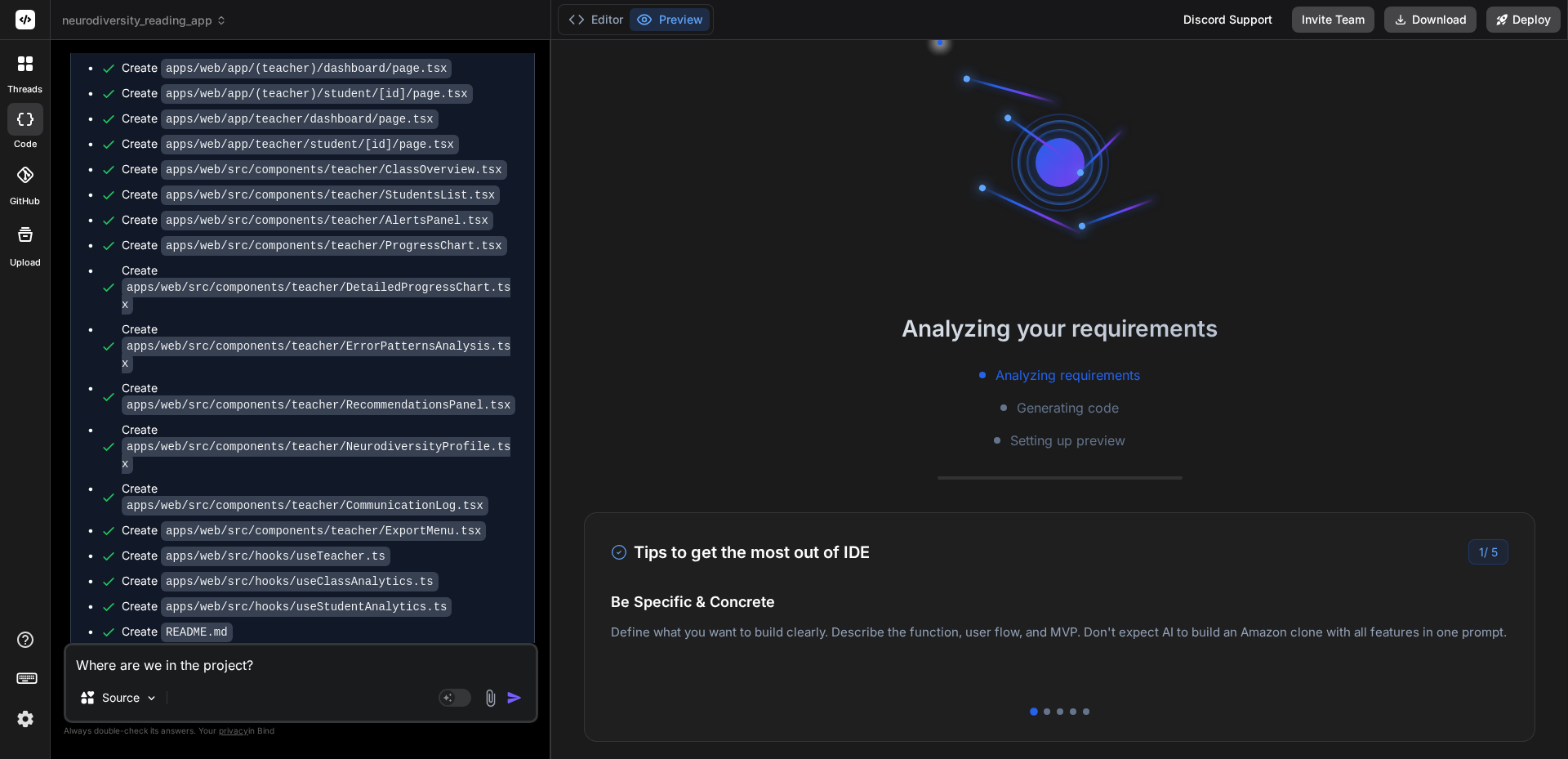
type textarea "Where are we in the project?"
click at [511, 702] on img "button" at bounding box center [515, 698] width 16 height 16
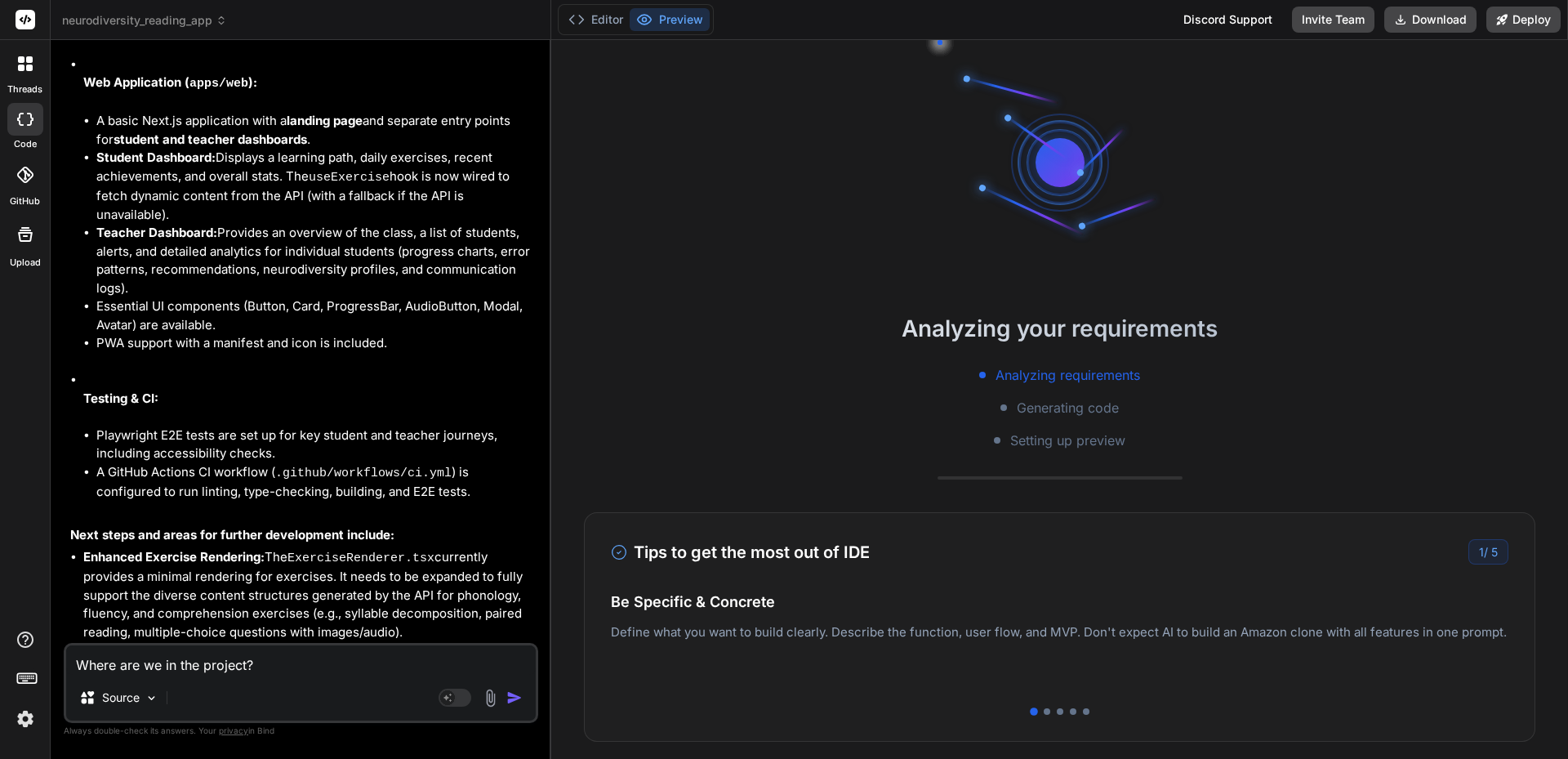
scroll to position [8243, 0]
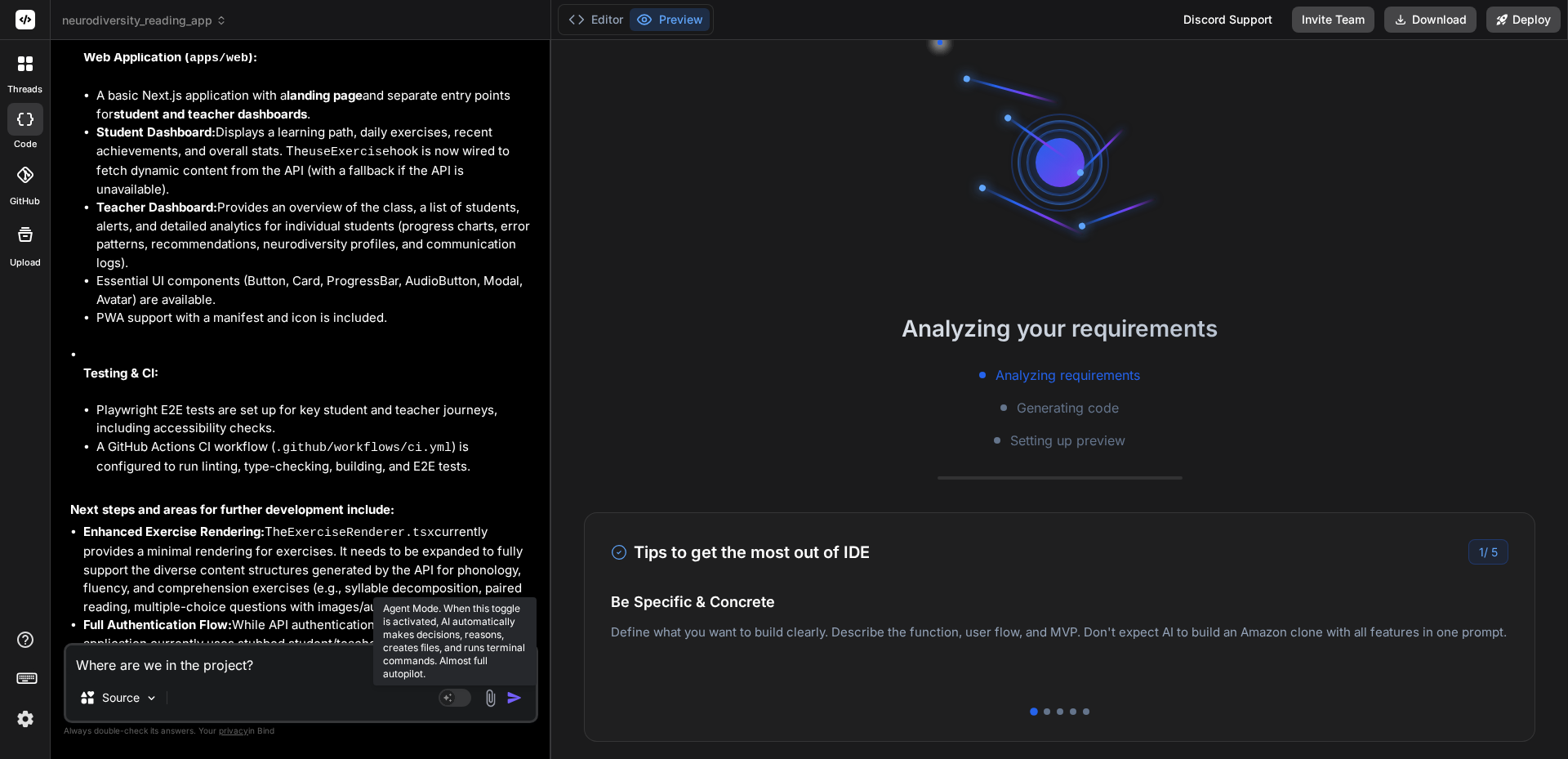
click at [471, 699] on rect at bounding box center [455, 698] width 33 height 18
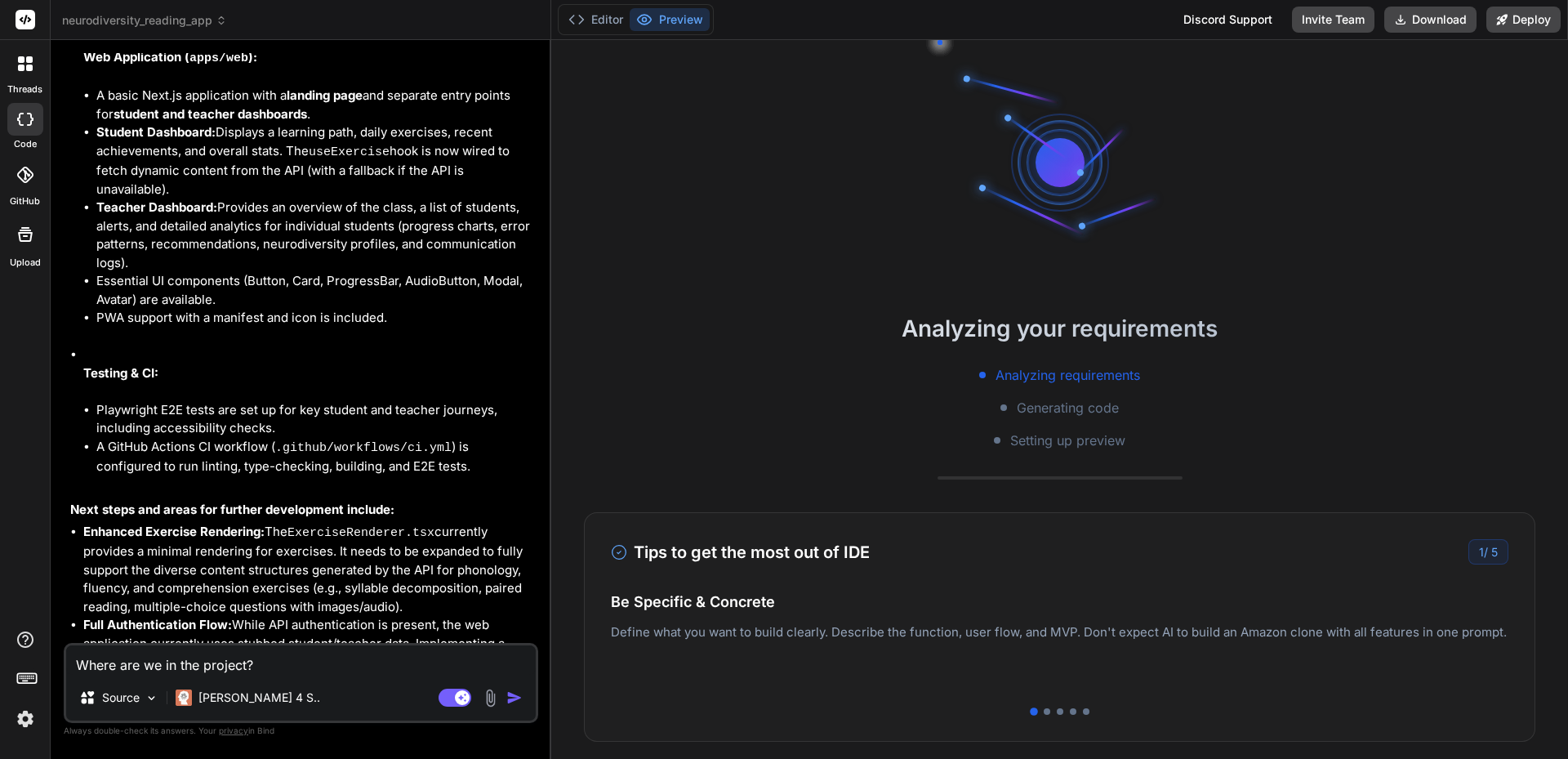
click at [273, 660] on textarea "Where are we in the project?" at bounding box center [301, 660] width 470 height 29
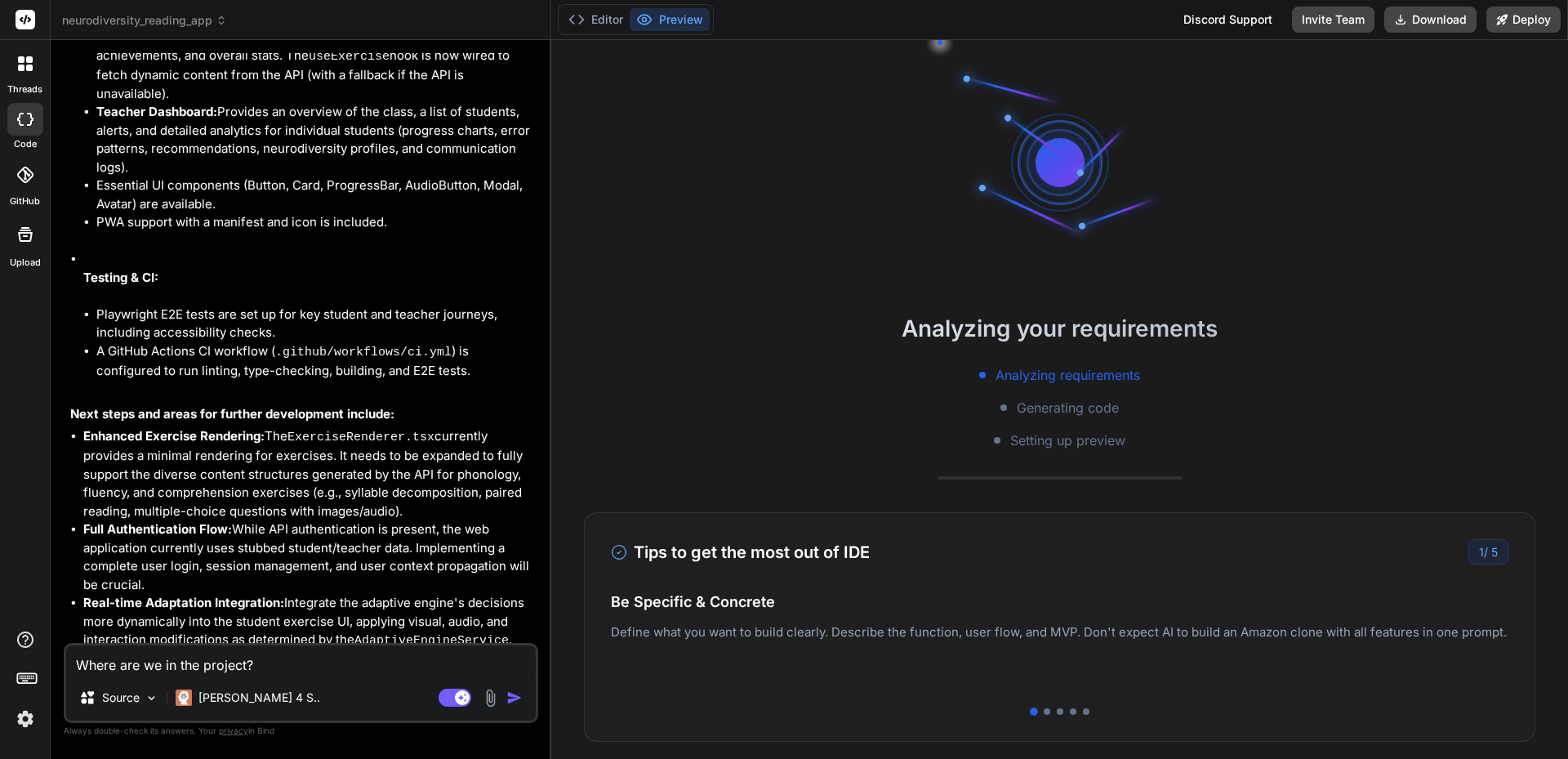
scroll to position [8340, 0]
click at [239, 704] on p "[PERSON_NAME] 4 S.." at bounding box center [260, 698] width 122 height 16
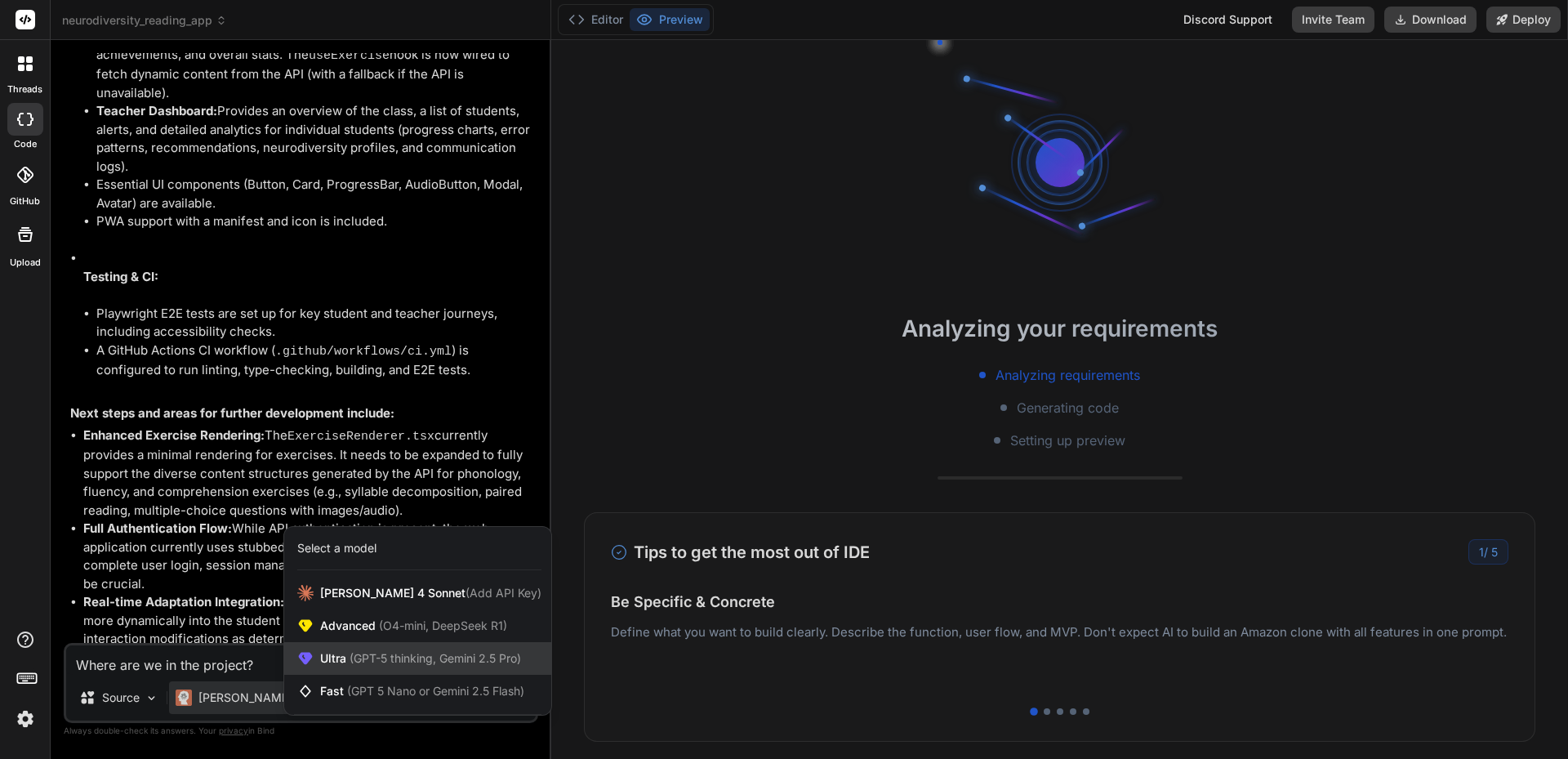
click at [362, 659] on span "(GPT-5 thinking, Gemini 2.5 Pro)" at bounding box center [433, 658] width 174 height 14
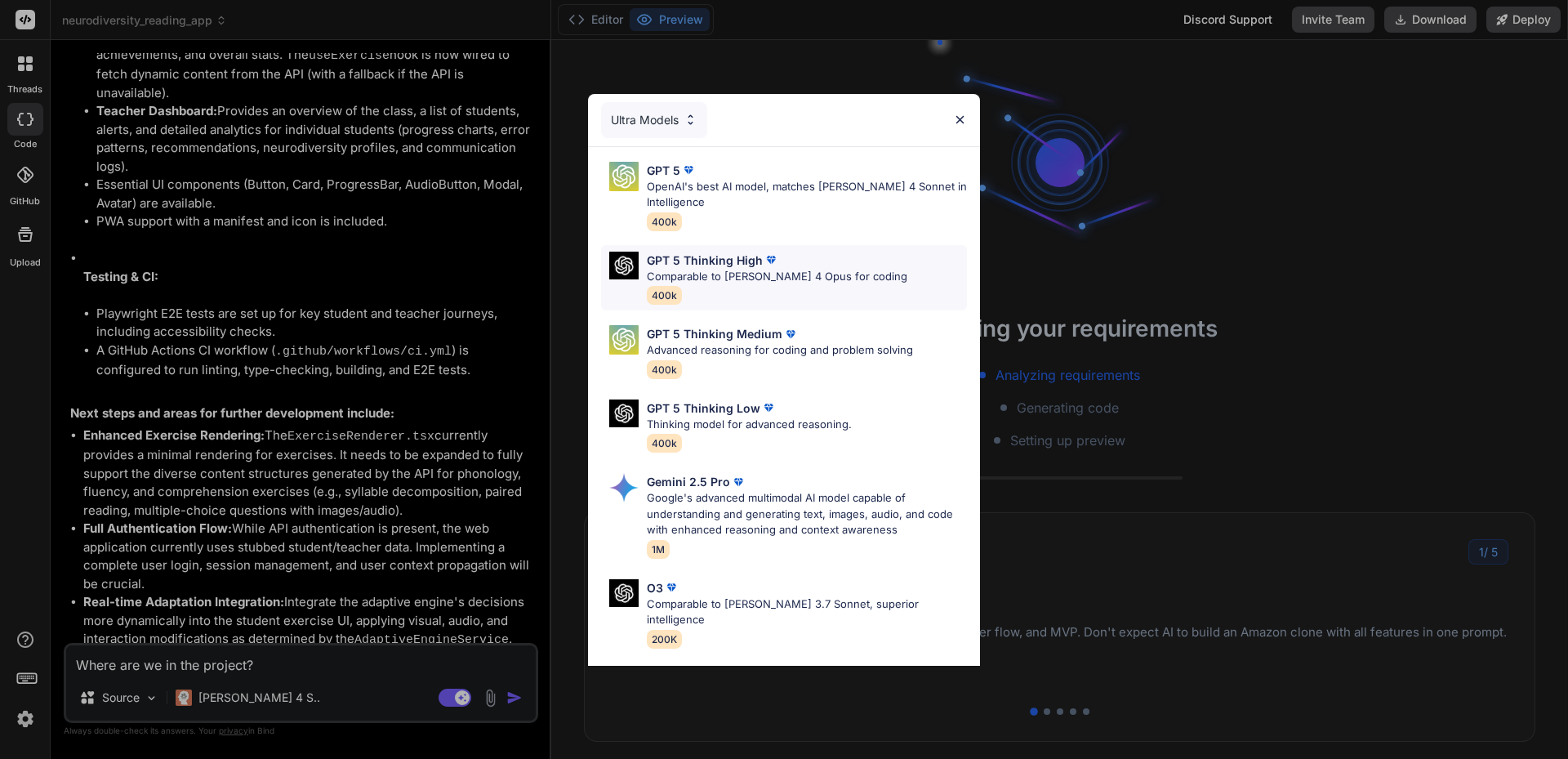
click at [701, 262] on p "GPT 5 Thinking High" at bounding box center [705, 260] width 116 height 17
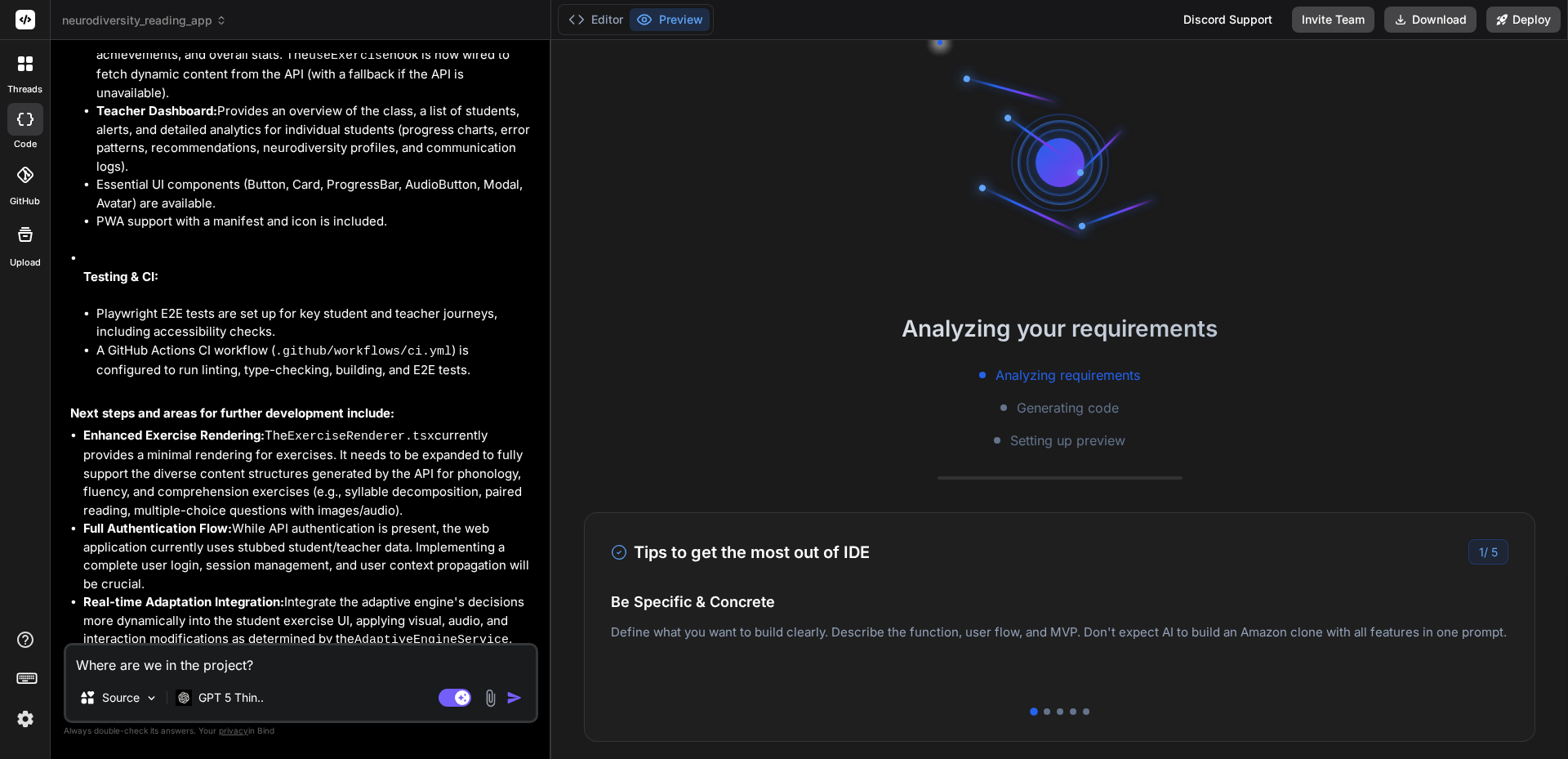
click at [233, 666] on textarea "Where are we in the project?" at bounding box center [301, 660] width 470 height 29
click at [236, 703] on p "GPT 5 Thin.." at bounding box center [232, 698] width 65 height 16
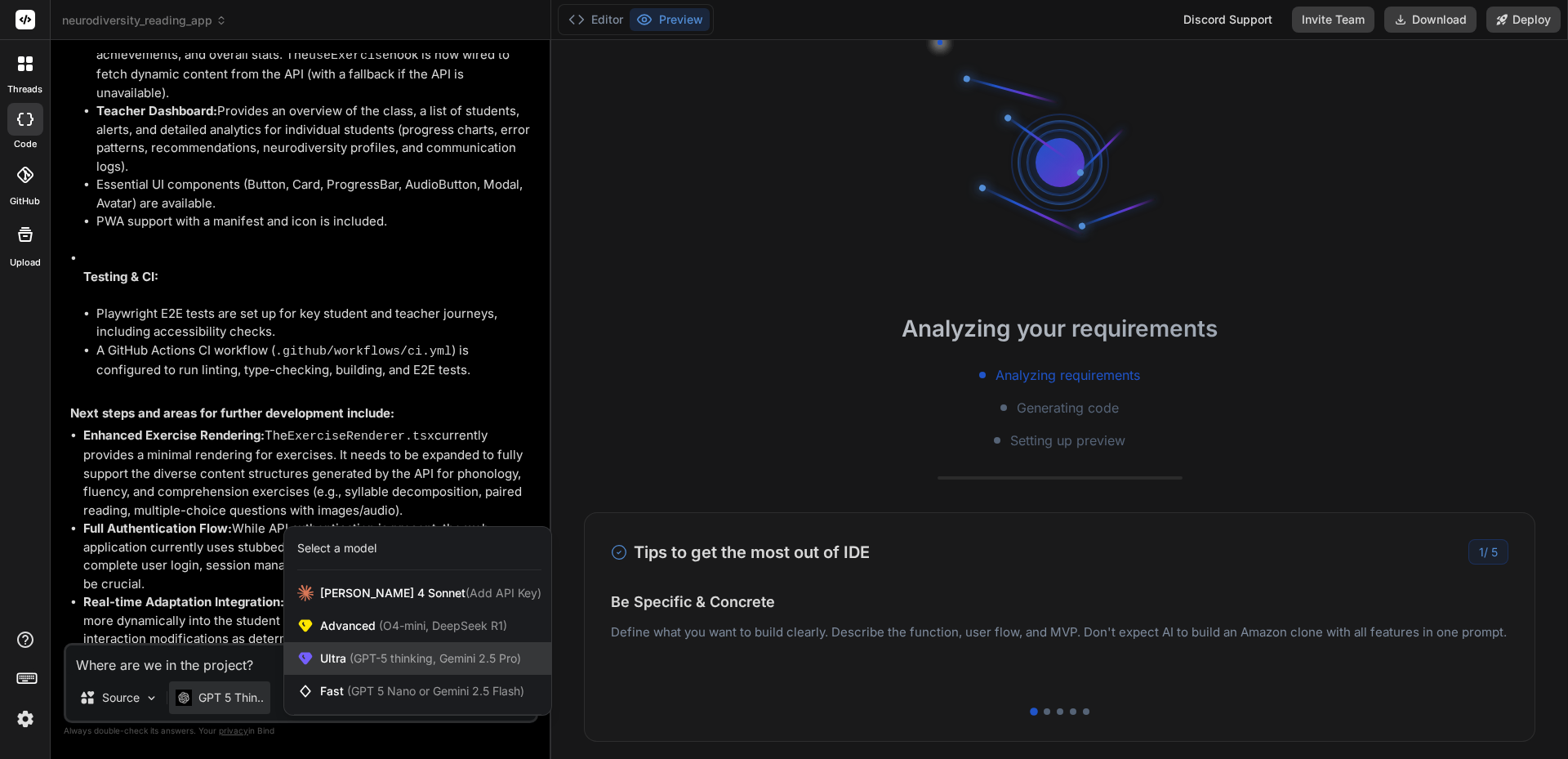
click at [326, 664] on span "Ultra (GPT-5 thinking, Gemini 2.5 Pro)" at bounding box center [420, 659] width 201 height 16
type textarea "x"
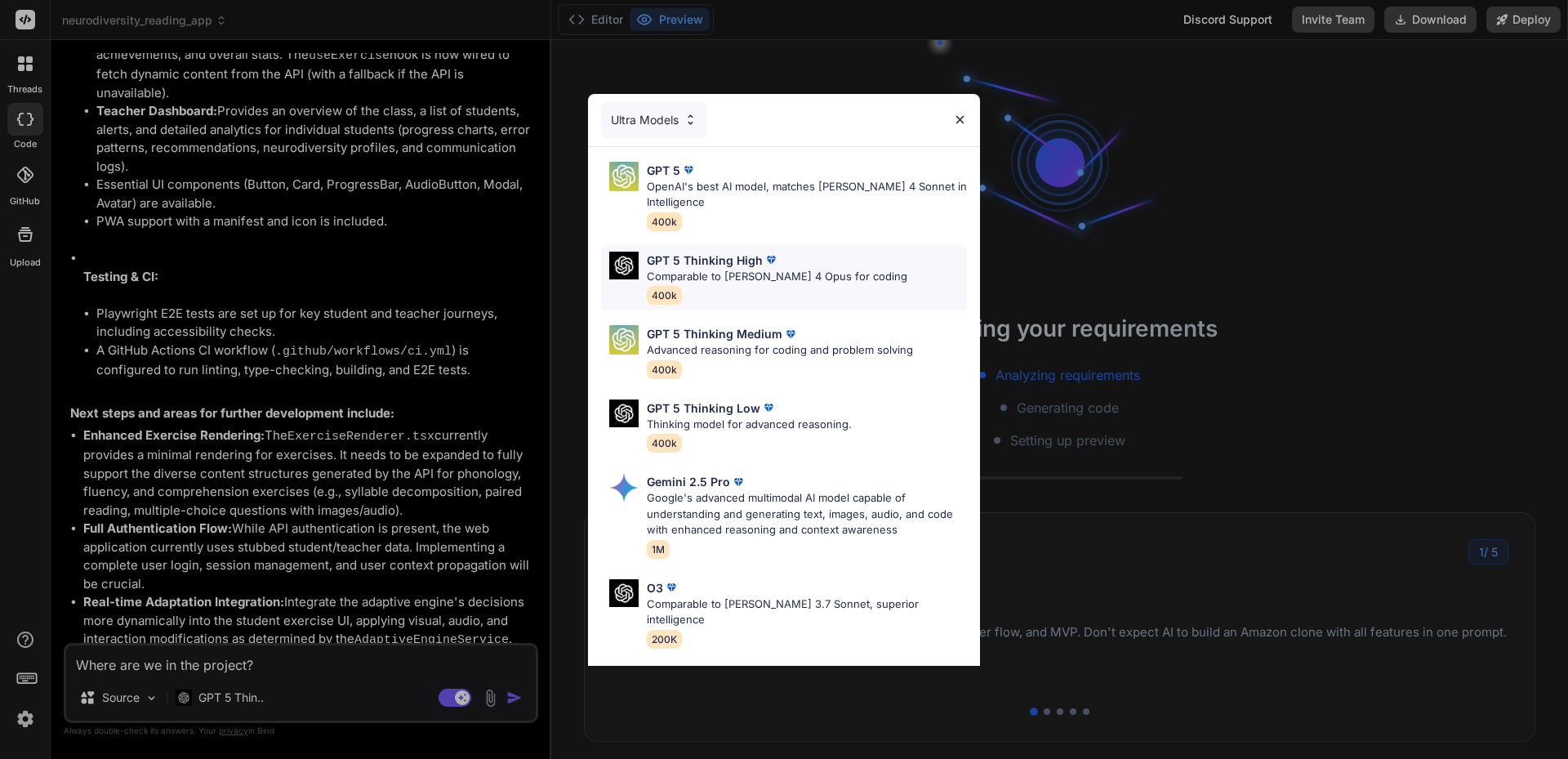
click at [715, 259] on p "GPT 5 Thinking High" at bounding box center [705, 260] width 116 height 17
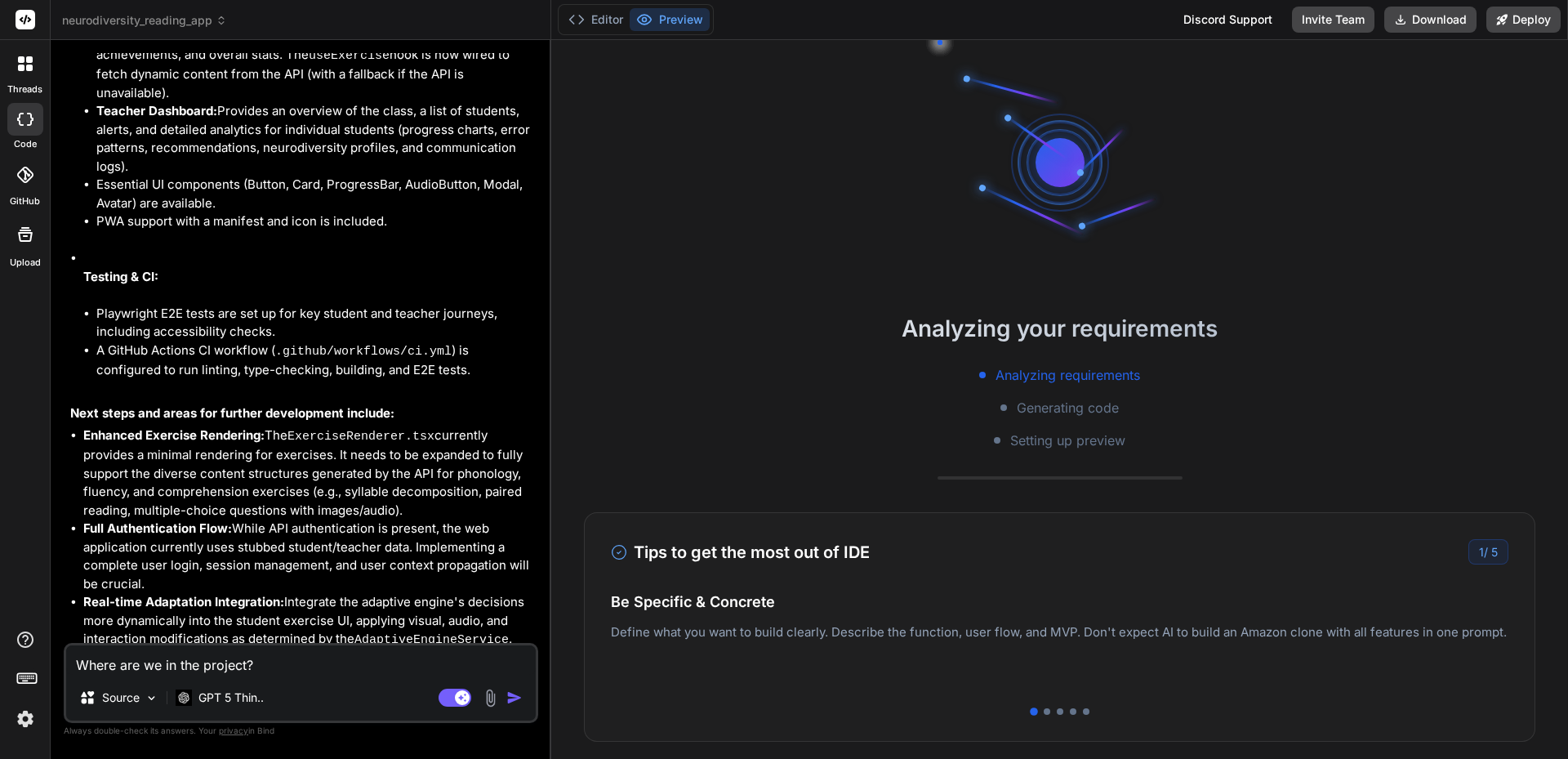
click at [269, 662] on textarea "Where are we in the project?" at bounding box center [301, 660] width 470 height 29
type textarea "C"
type textarea "x"
type textarea "Co"
type textarea "x"
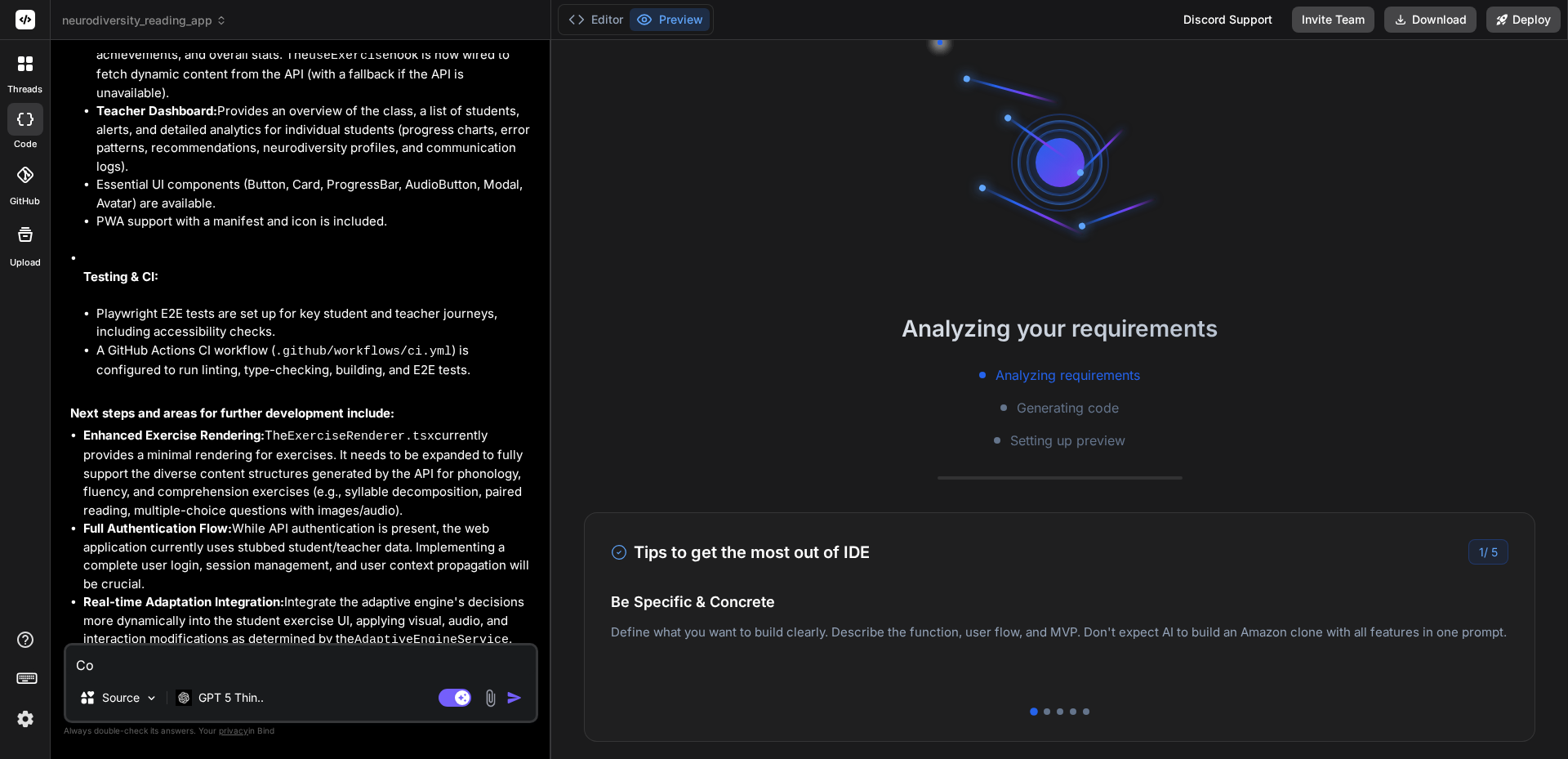
type textarea "Con"
type textarea "x"
type textarea "Cont"
type textarea "x"
type textarea "[PERSON_NAME]"
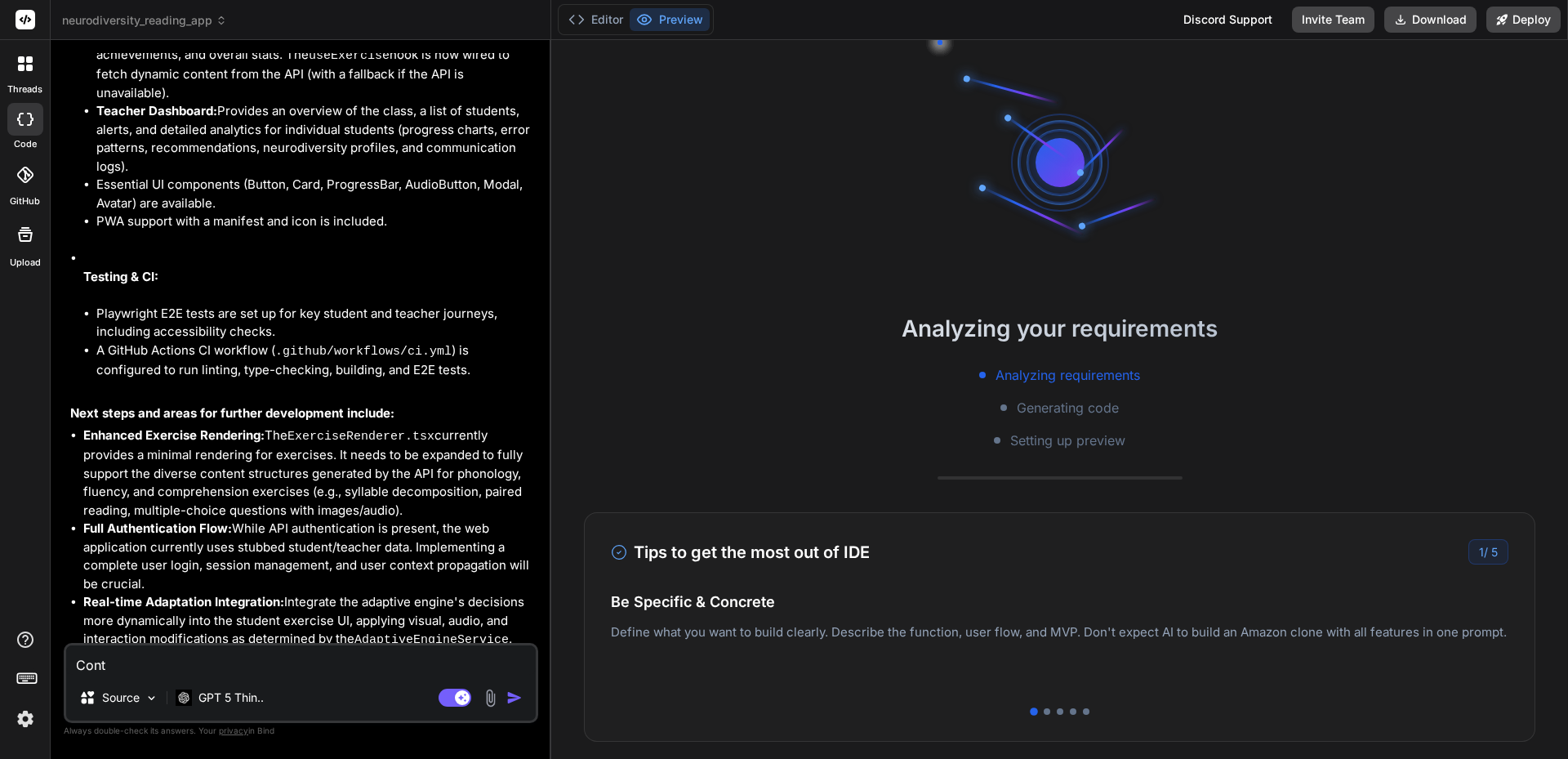
type textarea "x"
type textarea "Contin"
type textarea "x"
type textarea "Continu"
type textarea "x"
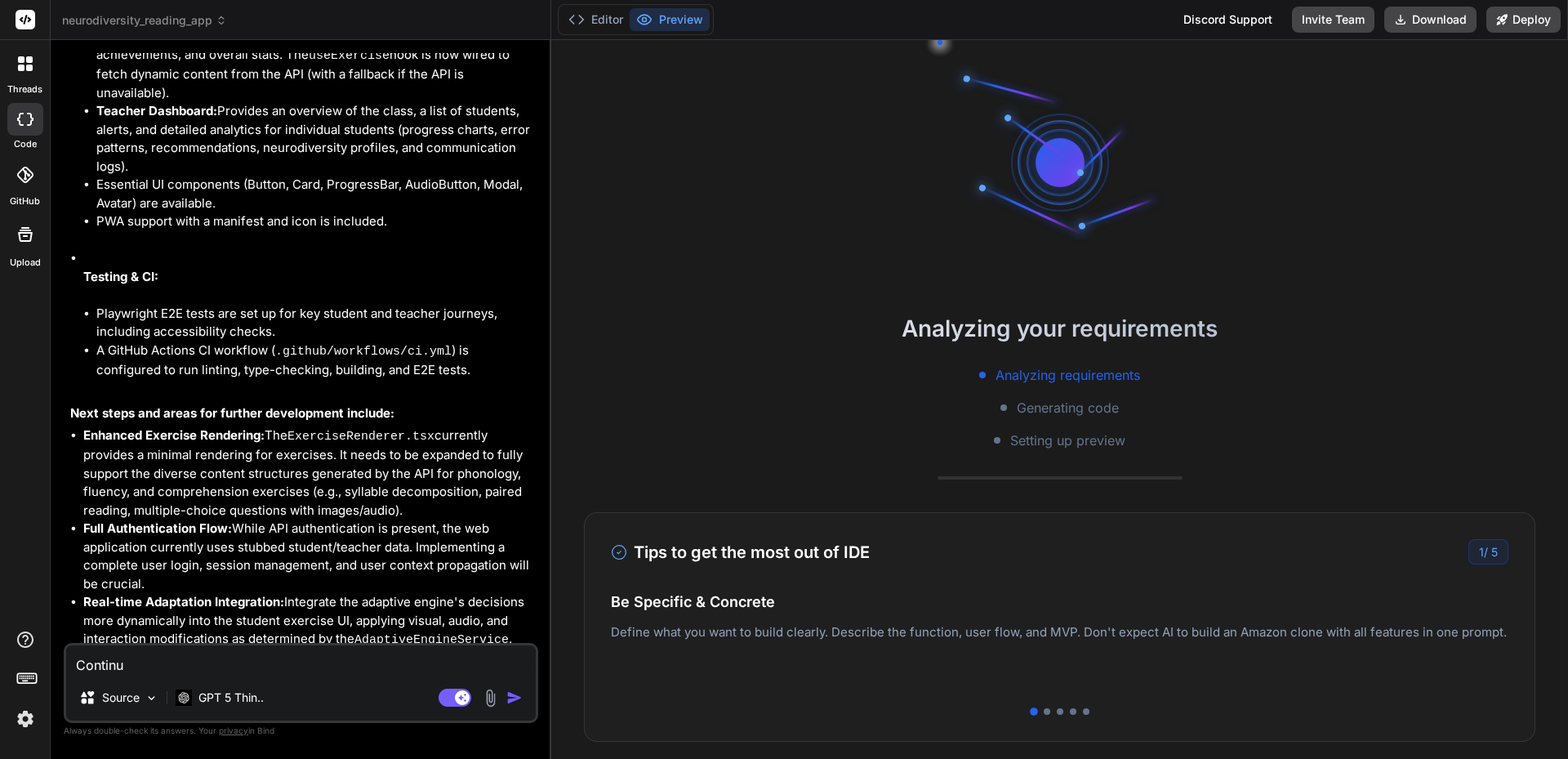
type textarea "Continue"
type textarea "x"
type textarea "Continue"
click at [517, 702] on img "button" at bounding box center [515, 698] width 16 height 16
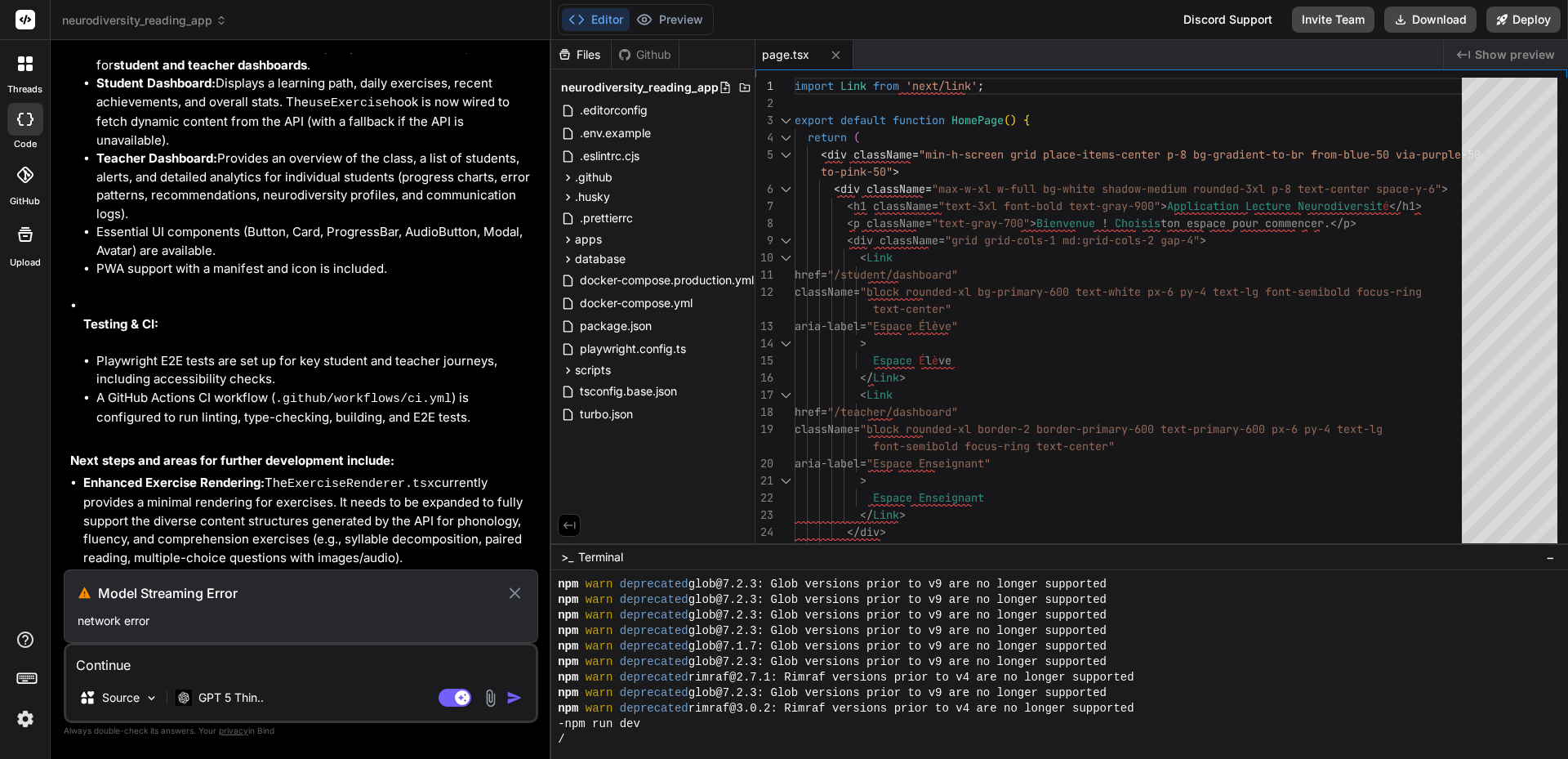
scroll to position [8468, 0]
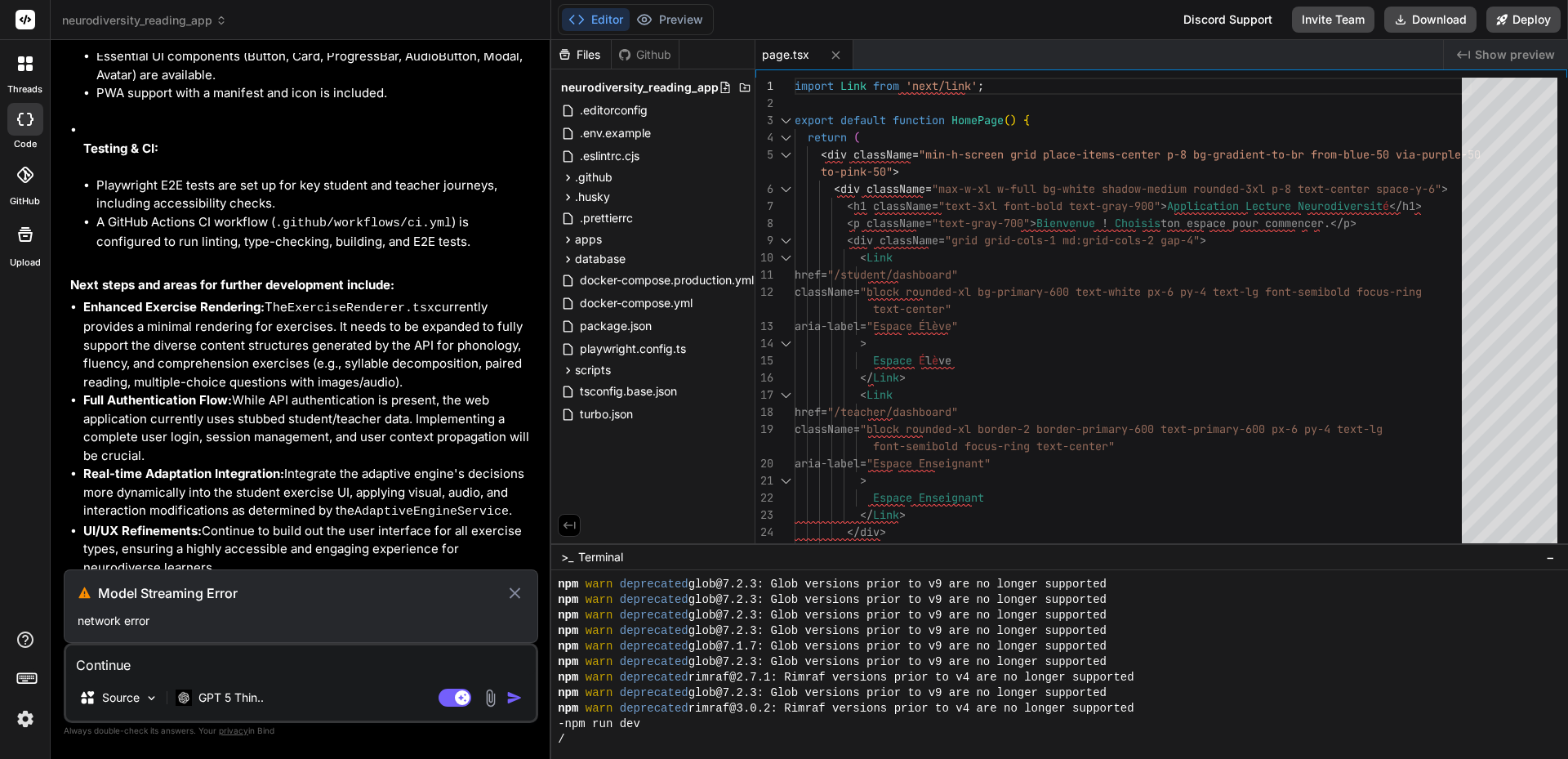
click at [517, 593] on icon at bounding box center [515, 594] width 19 height 20
type textarea "x"
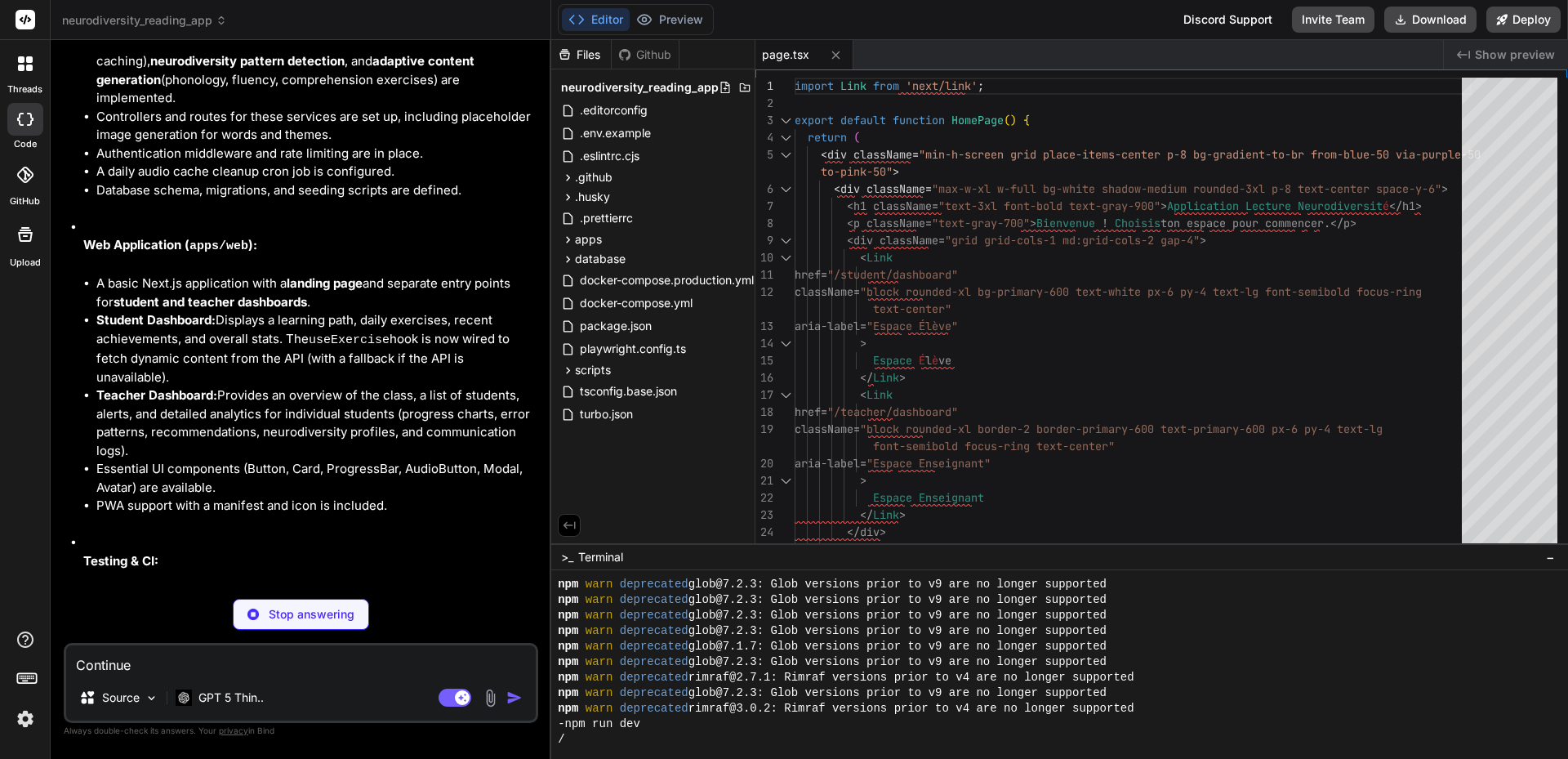
scroll to position [8452, 0]
